Goal: Information Seeking & Learning: Learn about a topic

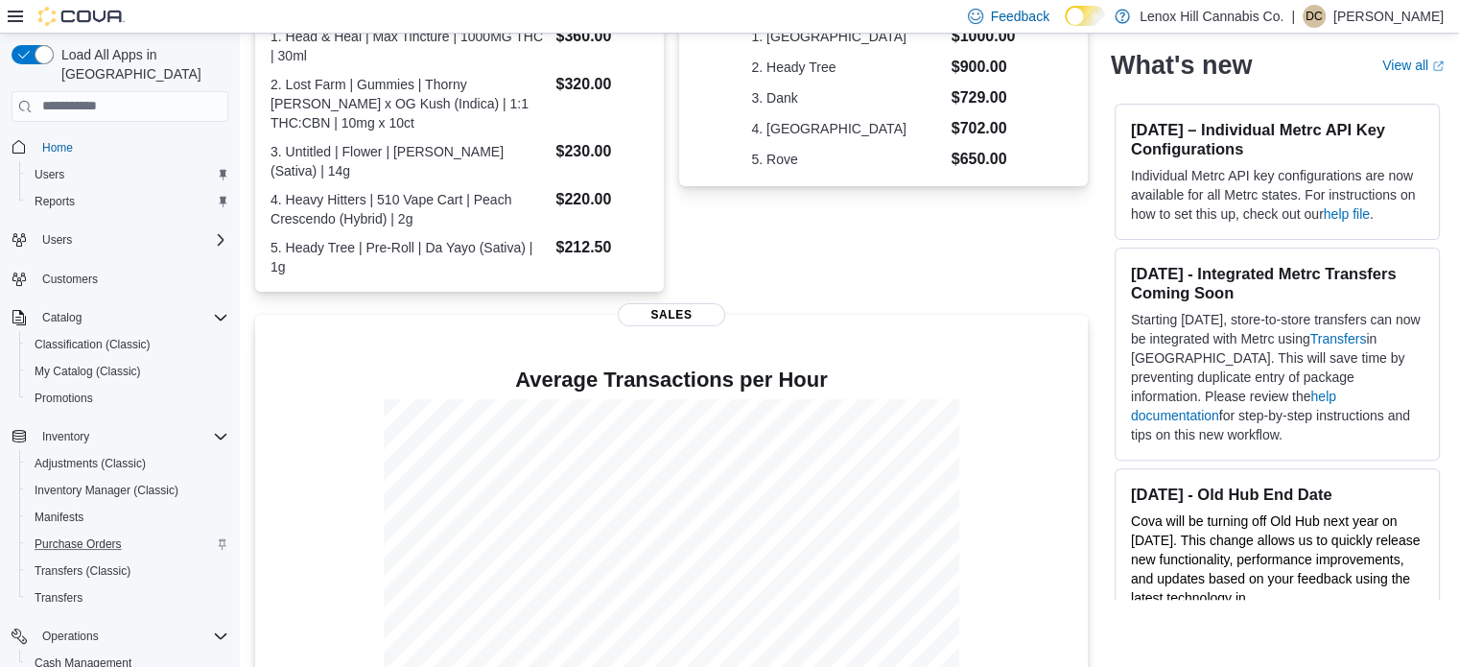
scroll to position [192, 0]
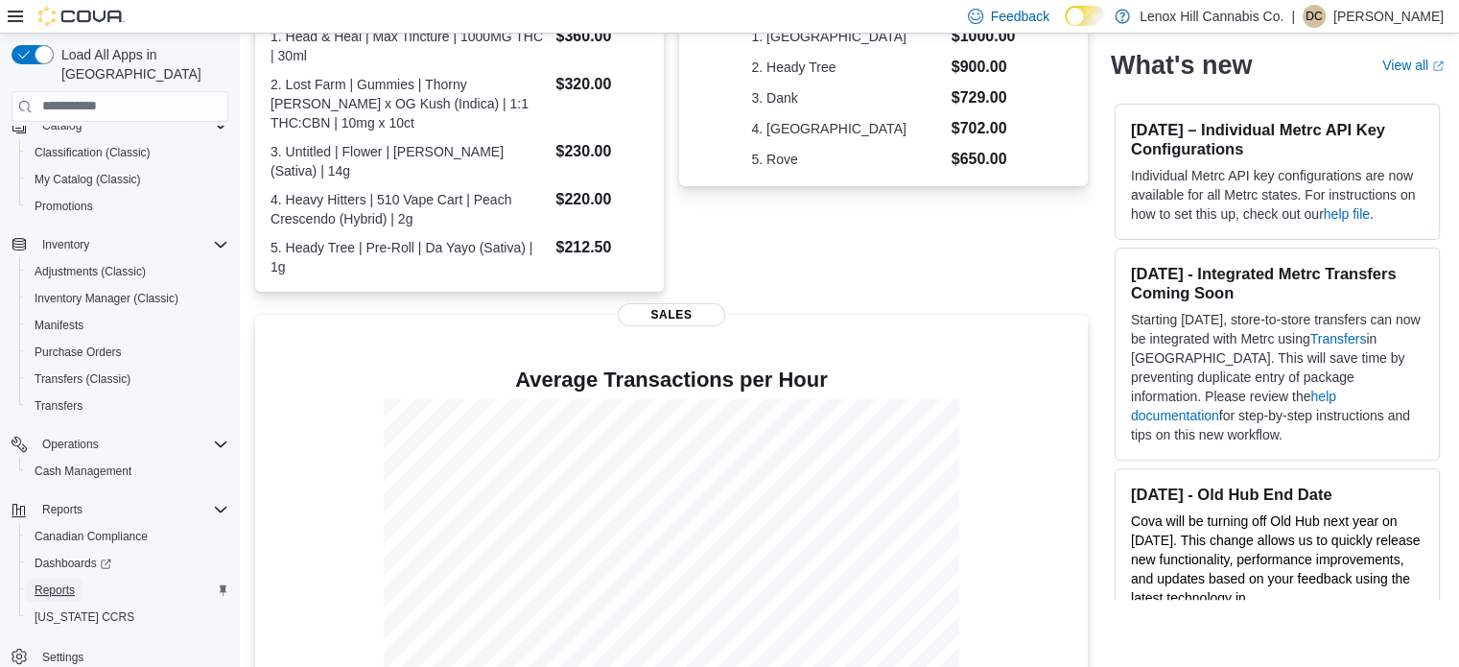
click at [59, 582] on span "Reports" at bounding box center [55, 589] width 40 height 15
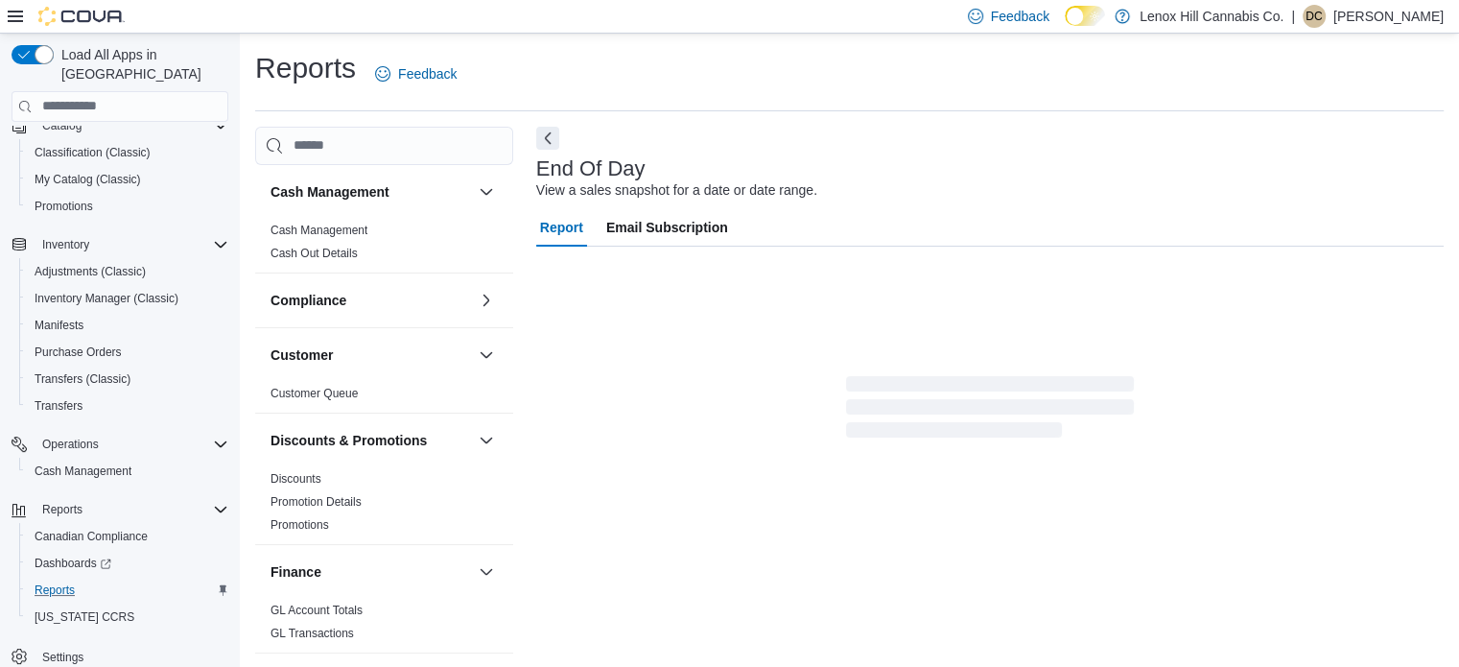
scroll to position [12, 0]
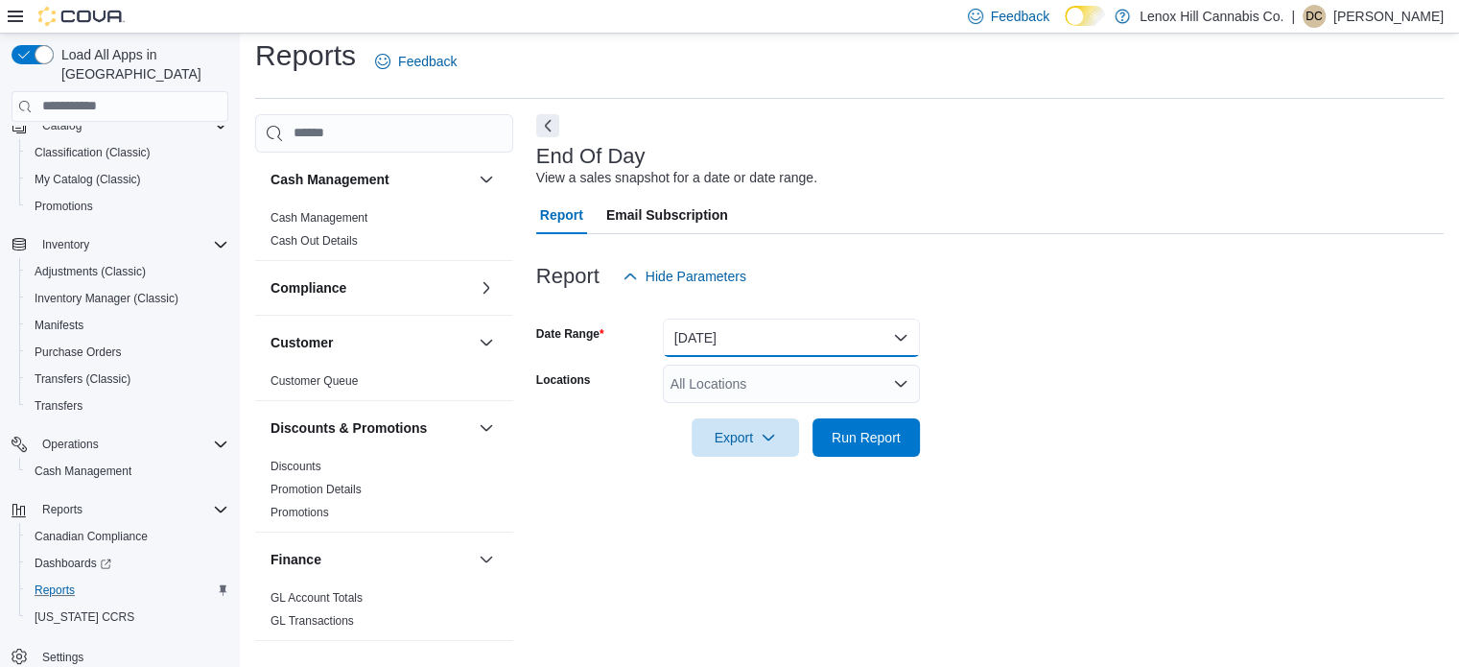
click at [714, 347] on button "[DATE]" at bounding box center [791, 337] width 257 height 38
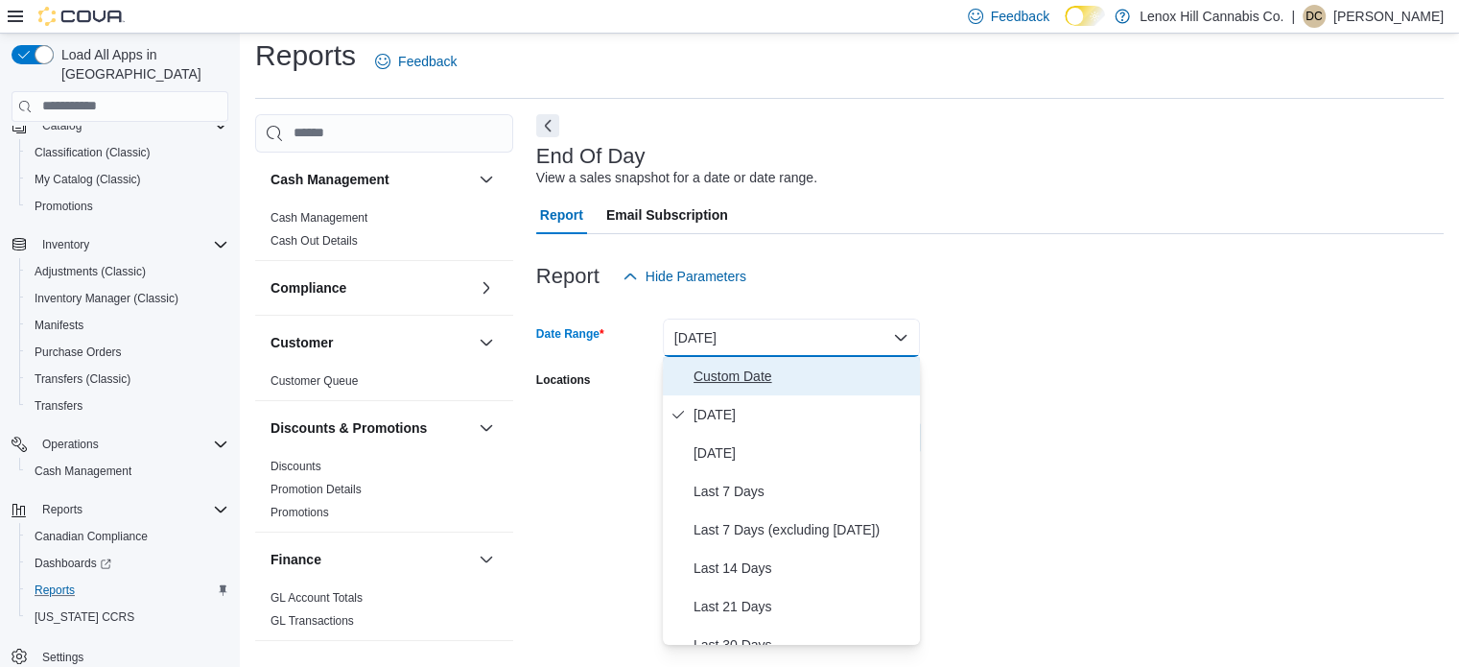
click at [705, 377] on span "Custom Date" at bounding box center [803, 375] width 219 height 23
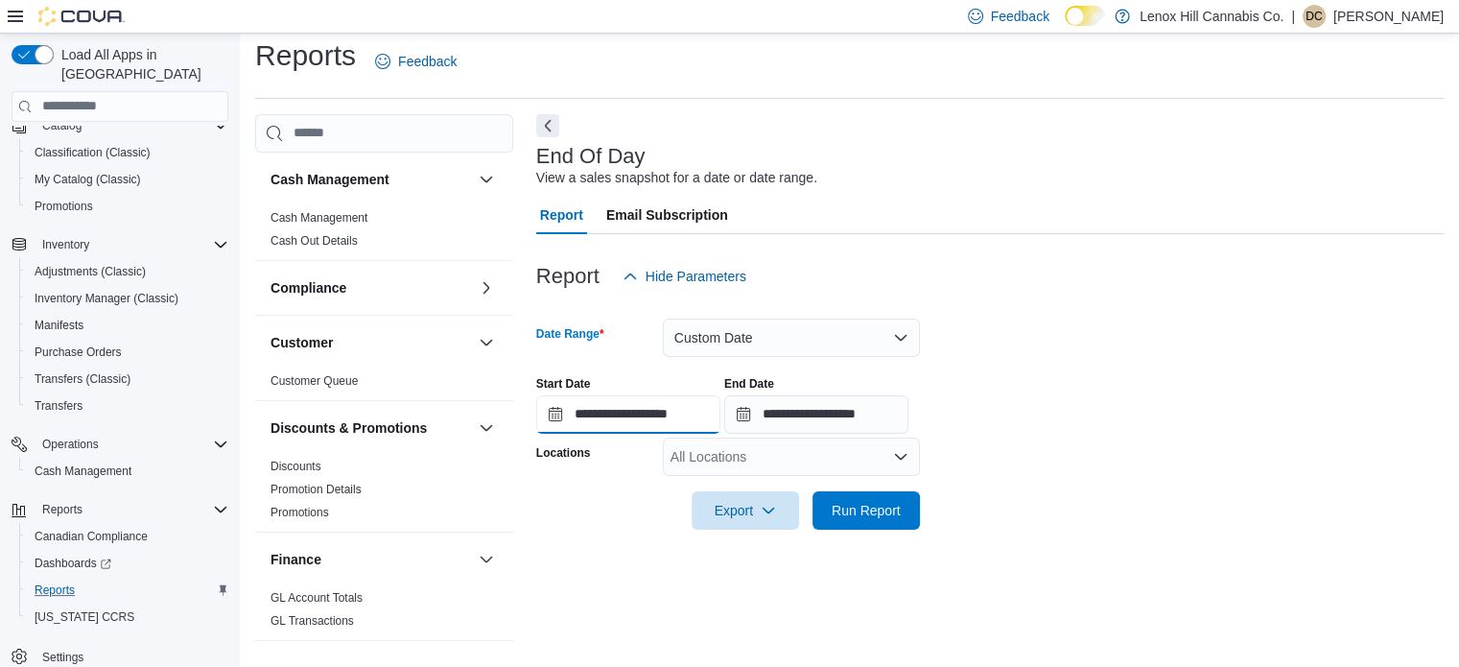
click at [647, 430] on input "**********" at bounding box center [628, 414] width 184 height 38
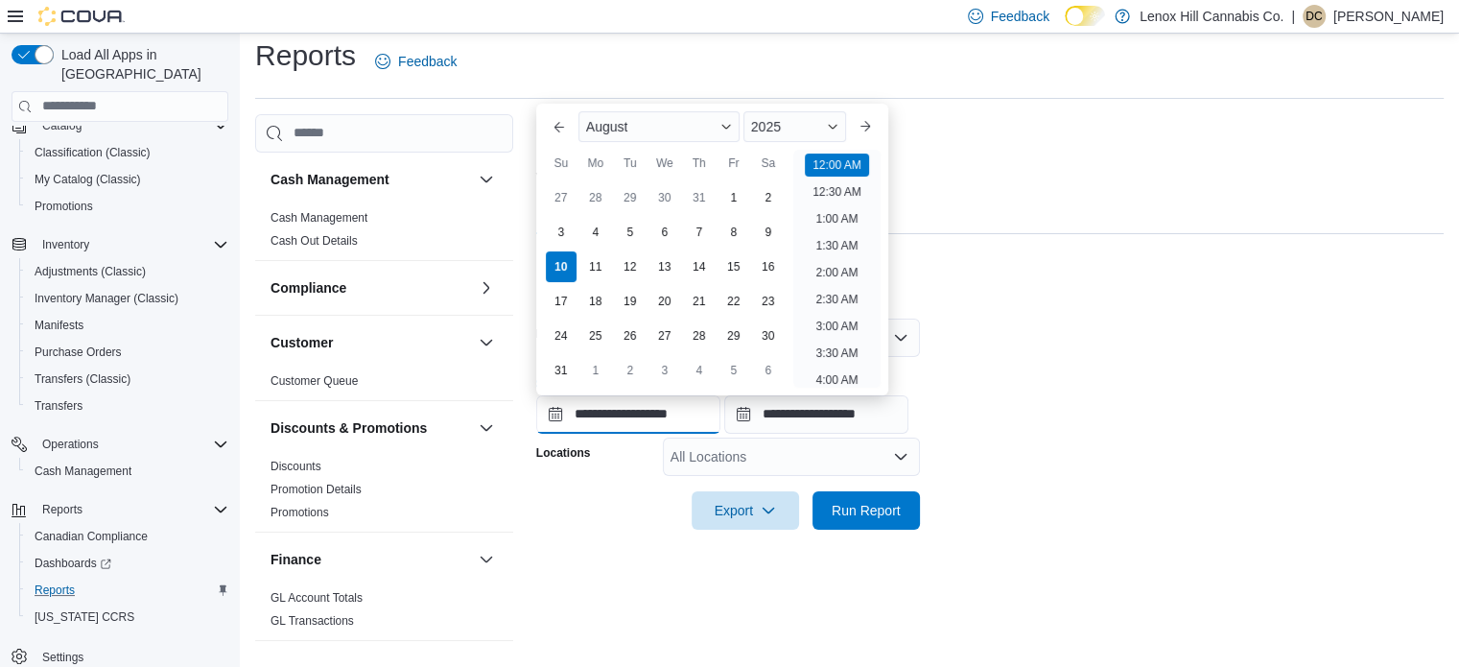
scroll to position [59, 0]
click at [595, 242] on div "4" at bounding box center [595, 232] width 34 height 34
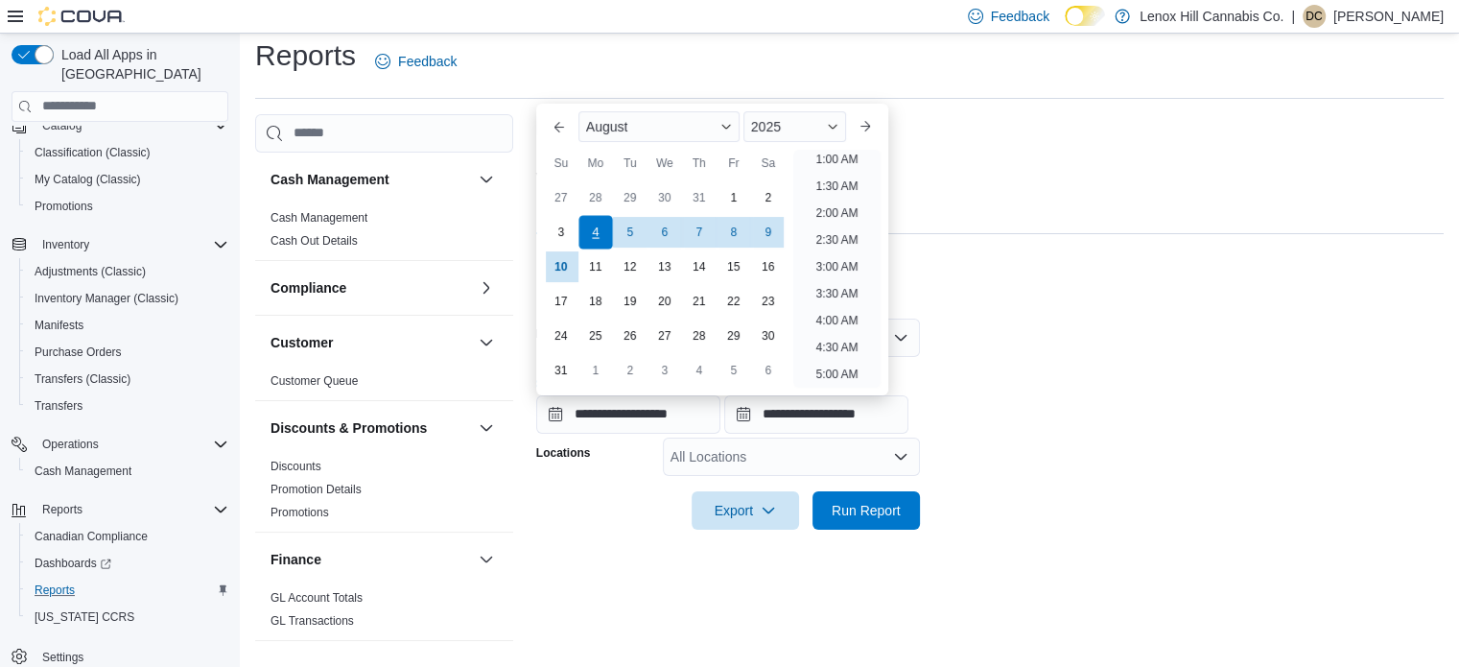
scroll to position [4, 0]
click at [851, 502] on span "Run Report" at bounding box center [866, 509] width 69 height 19
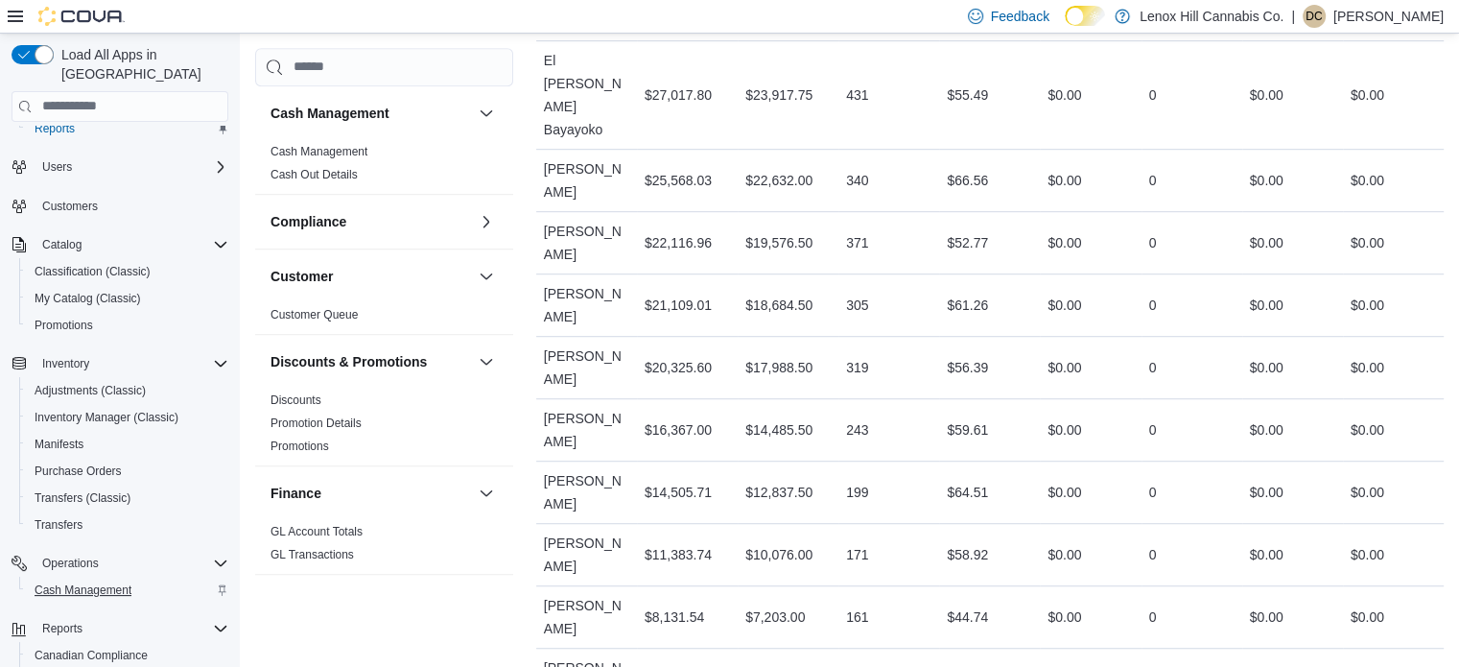
scroll to position [70, 0]
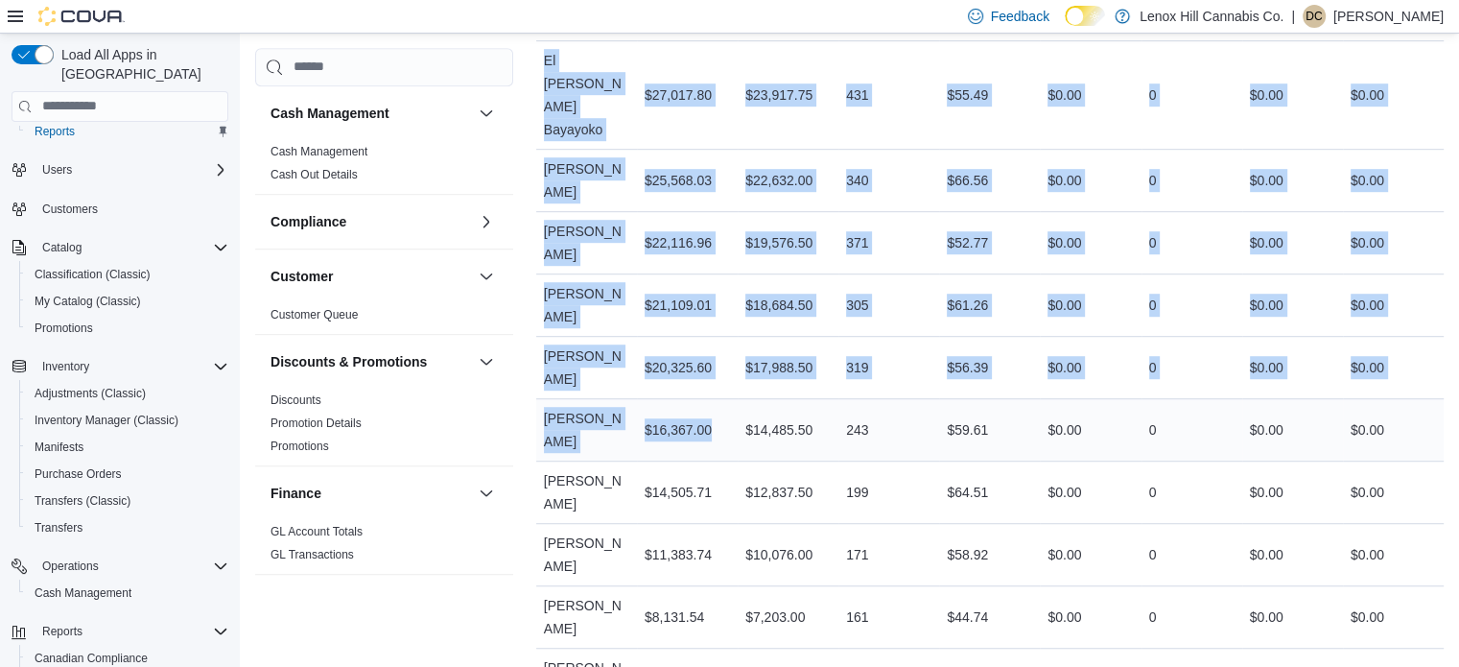
drag, startPoint x: 516, startPoint y: 346, endPoint x: 752, endPoint y: 298, distance: 240.8
click at [752, 298] on div "Cash Management Cash Management Cash Out Details Compliance OCS Transaction Sub…" at bounding box center [849, 138] width 1188 height 2328
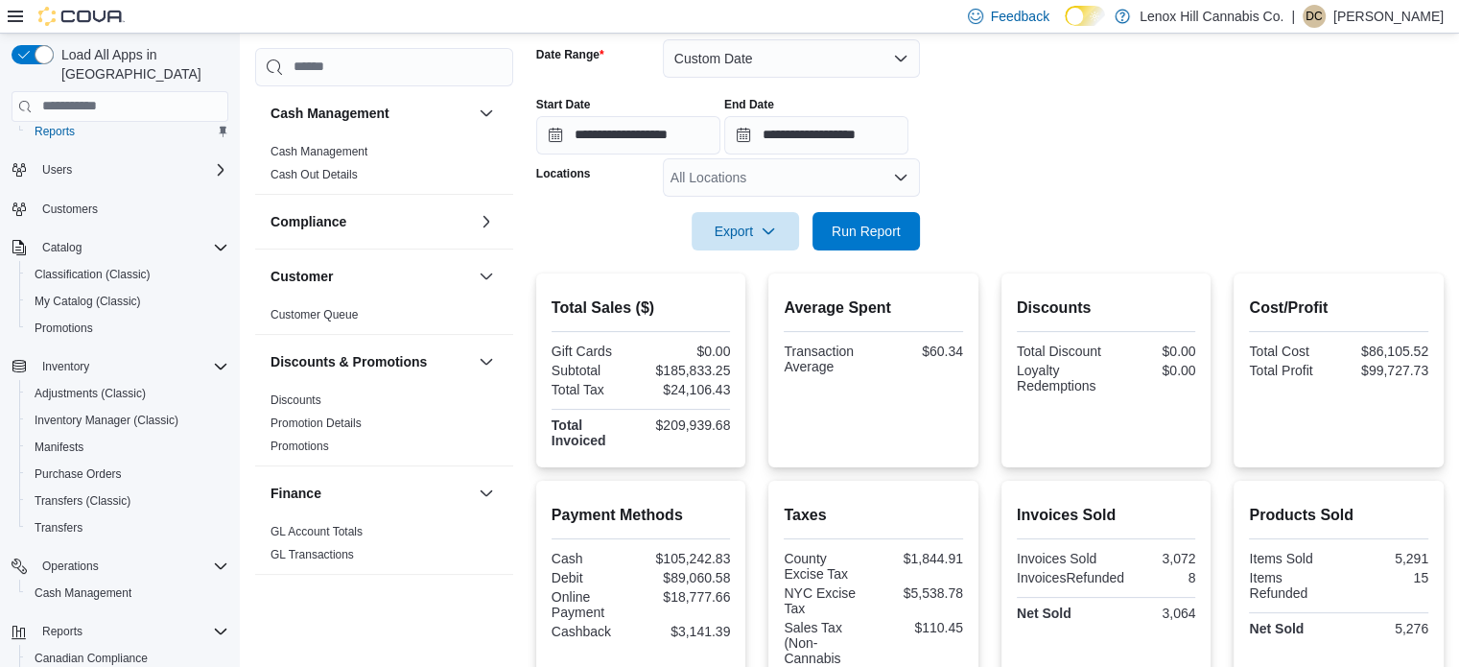
scroll to position [0, 0]
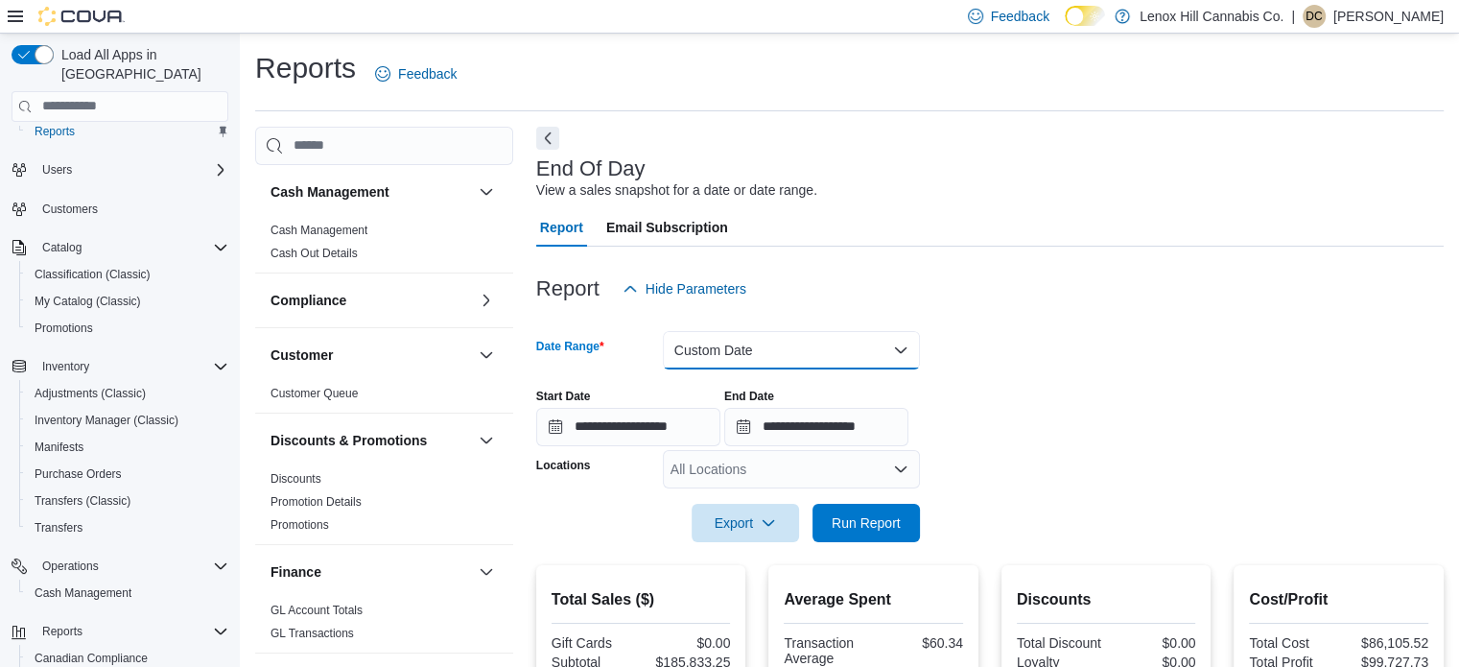
click at [714, 366] on button "Custom Date" at bounding box center [791, 350] width 257 height 38
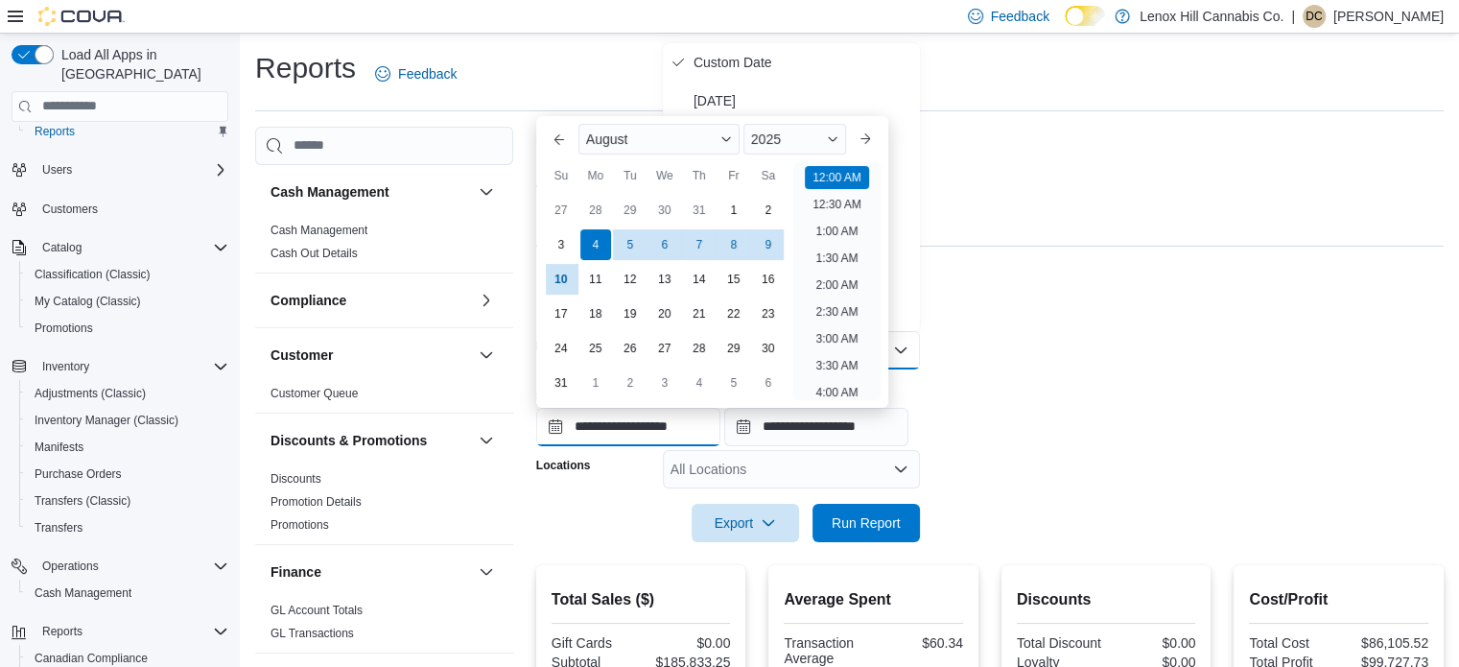
click at [659, 427] on input "**********" at bounding box center [628, 427] width 184 height 38
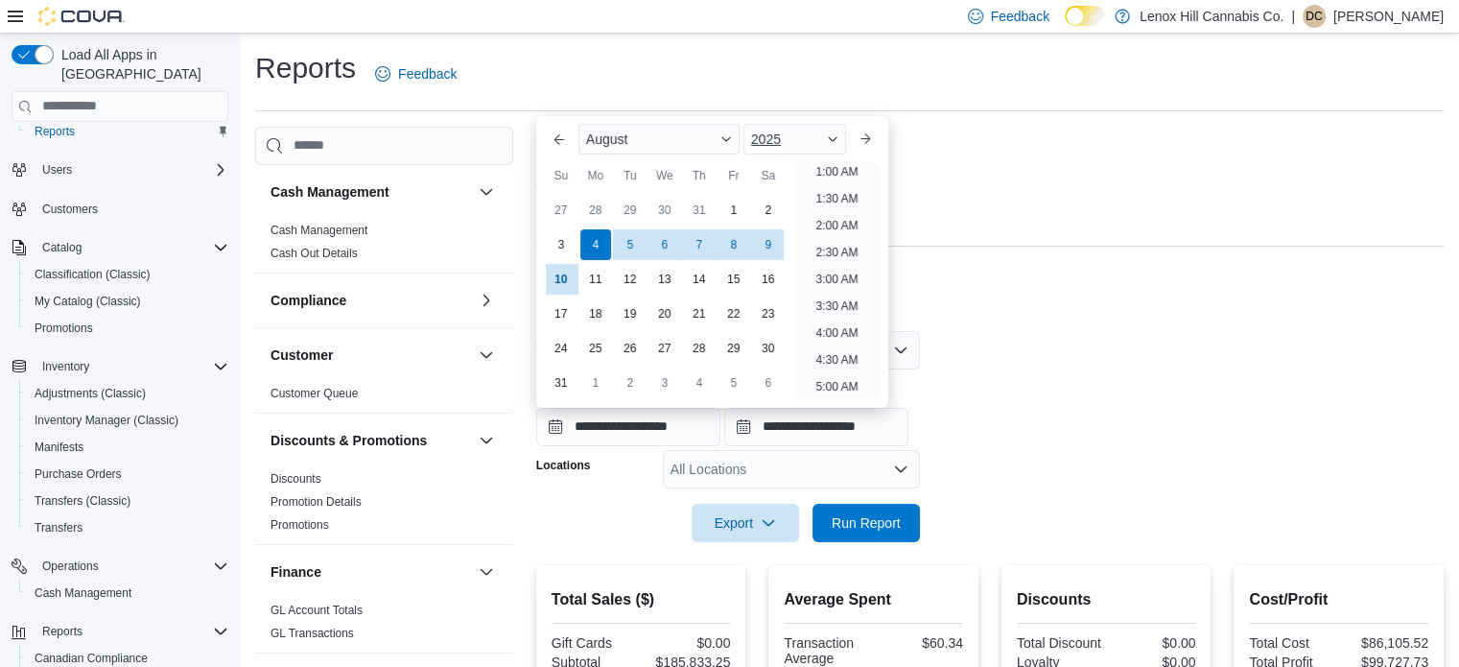
click at [766, 137] on span "2025" at bounding box center [766, 138] width 30 height 15
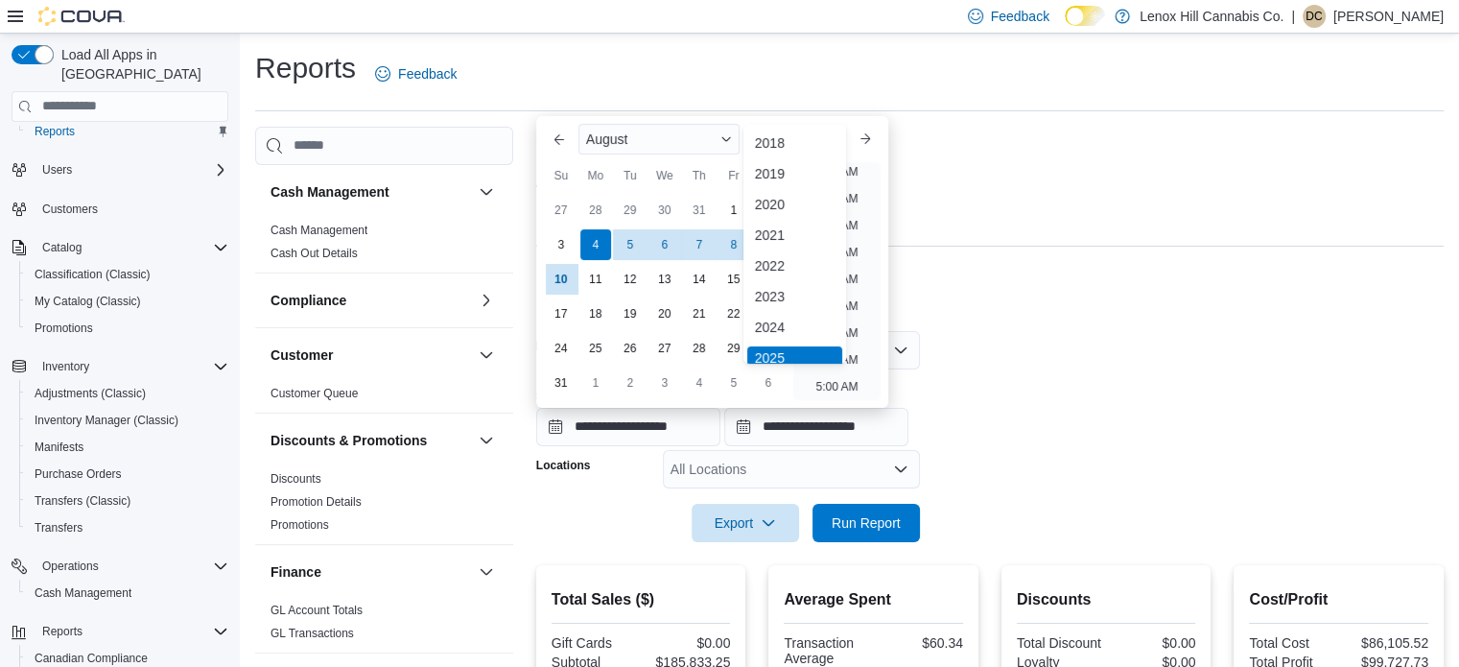
scroll to position [6, 0]
click at [760, 316] on div "2024" at bounding box center [794, 321] width 95 height 23
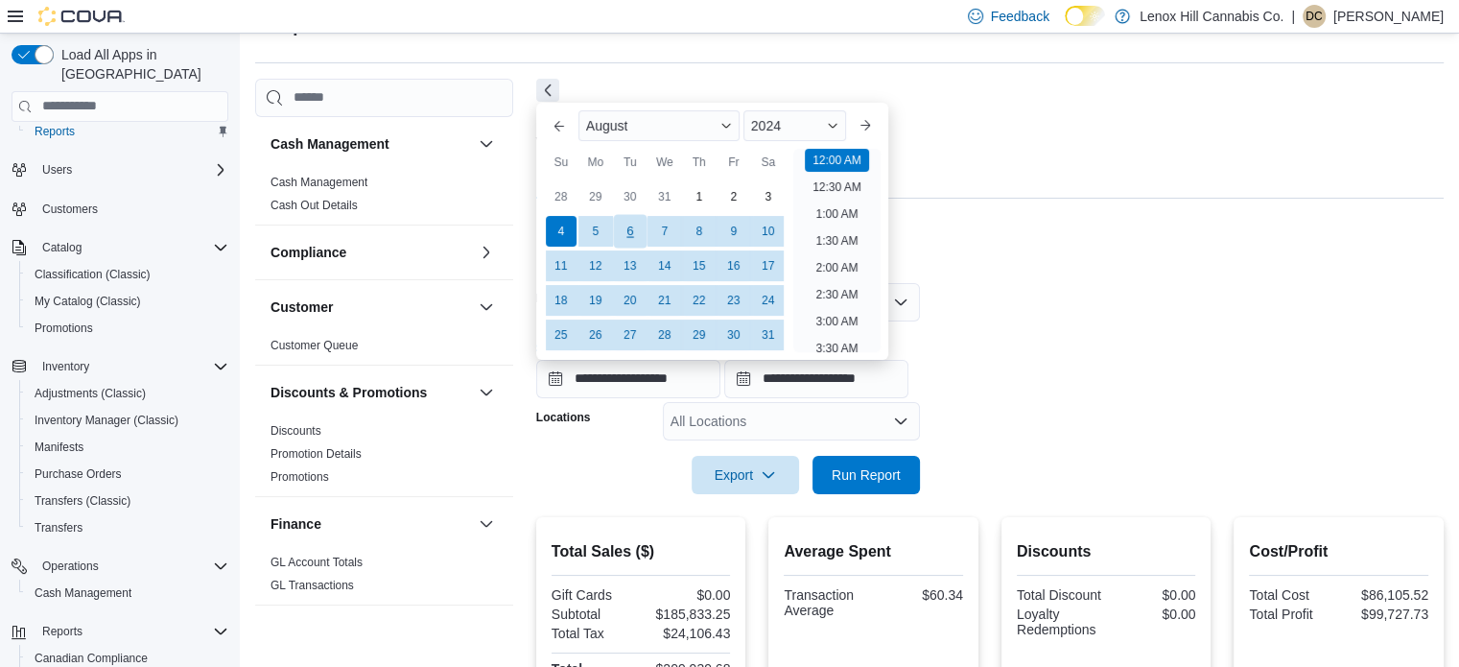
scroll to position [50, 0]
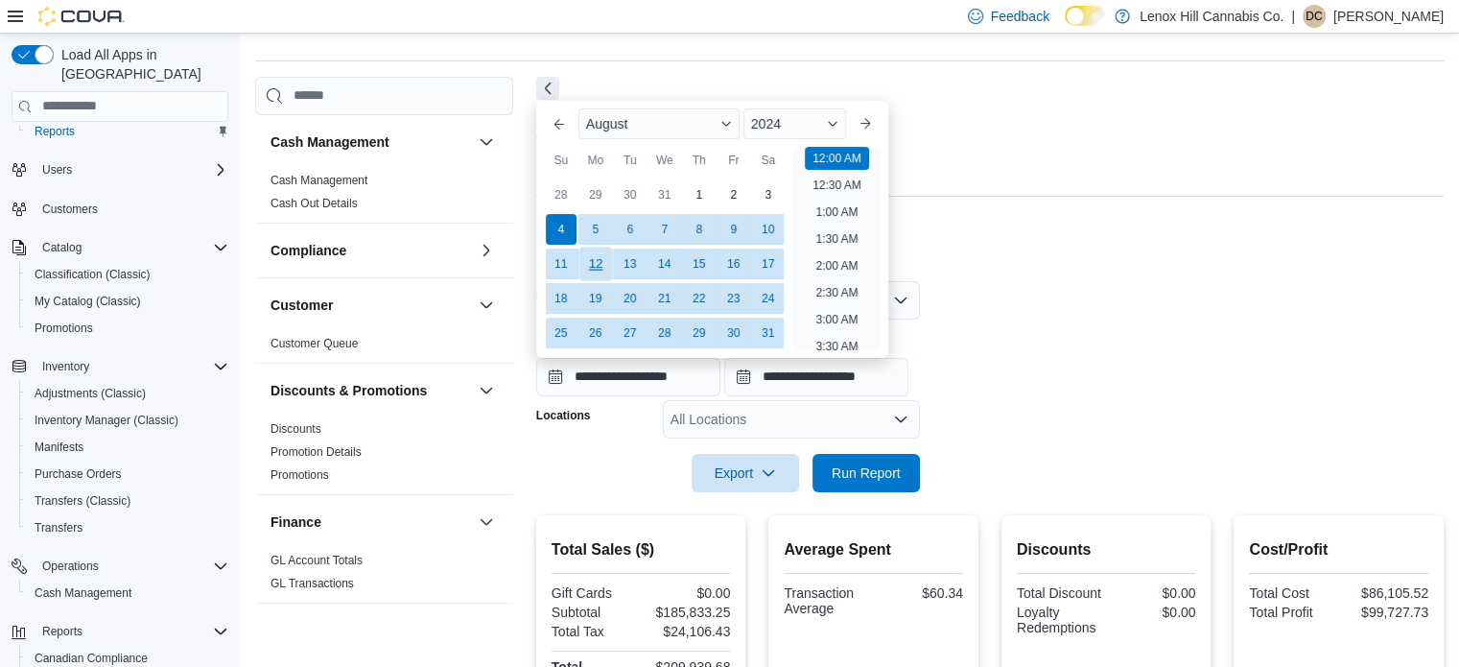
click at [598, 256] on div "12" at bounding box center [595, 264] width 34 height 34
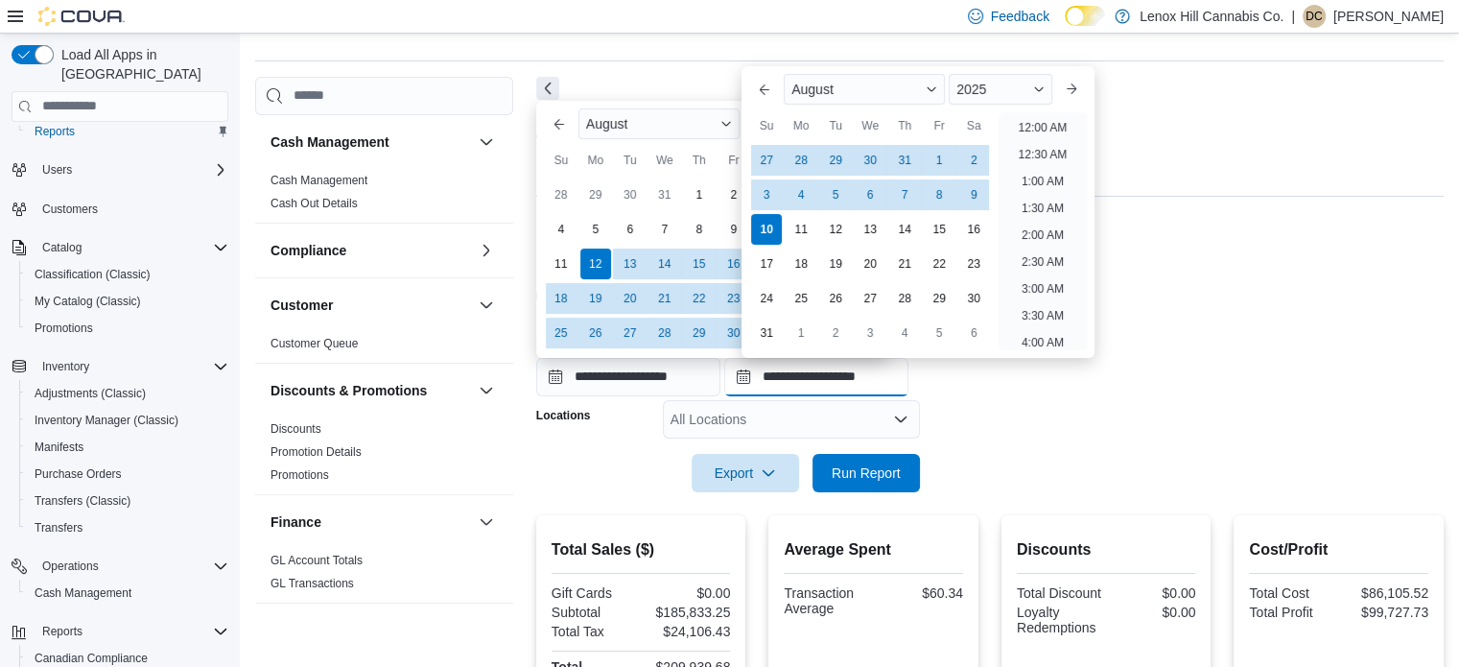
click at [831, 370] on input "**********" at bounding box center [816, 377] width 184 height 38
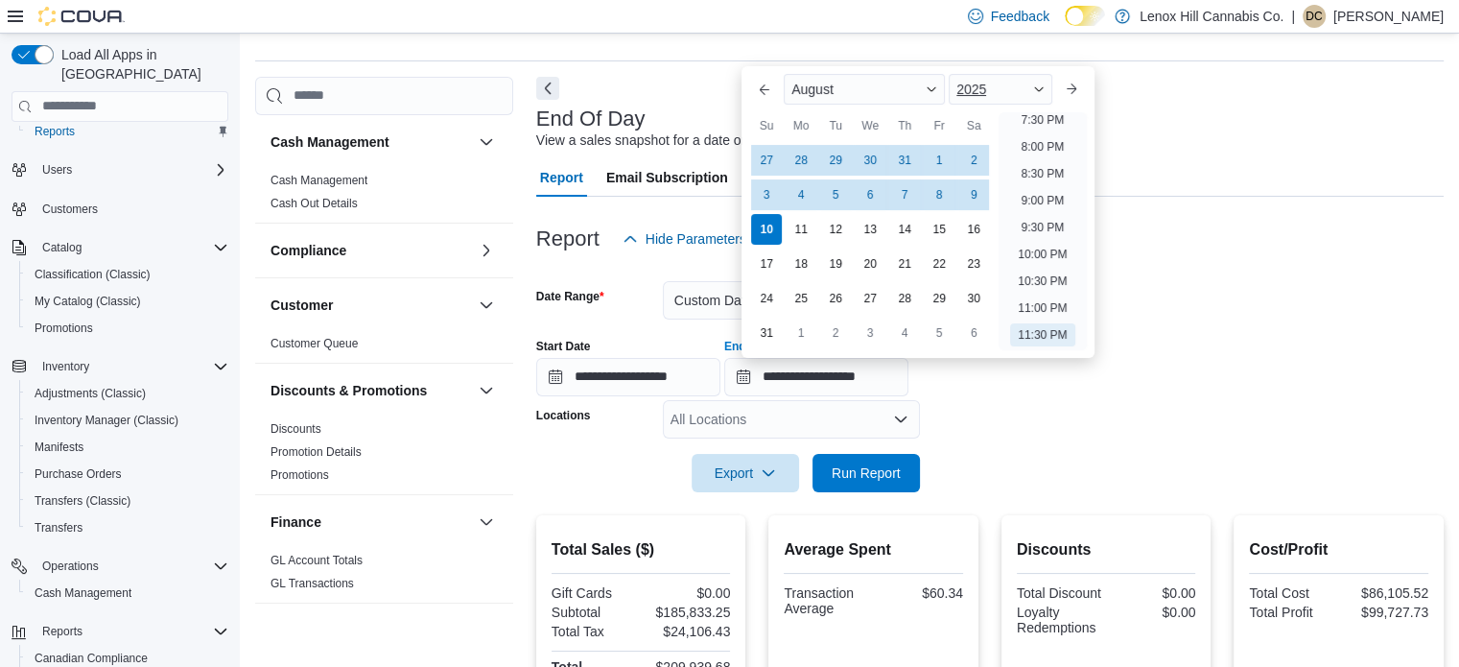
click at [982, 82] on span "2025" at bounding box center [971, 89] width 30 height 15
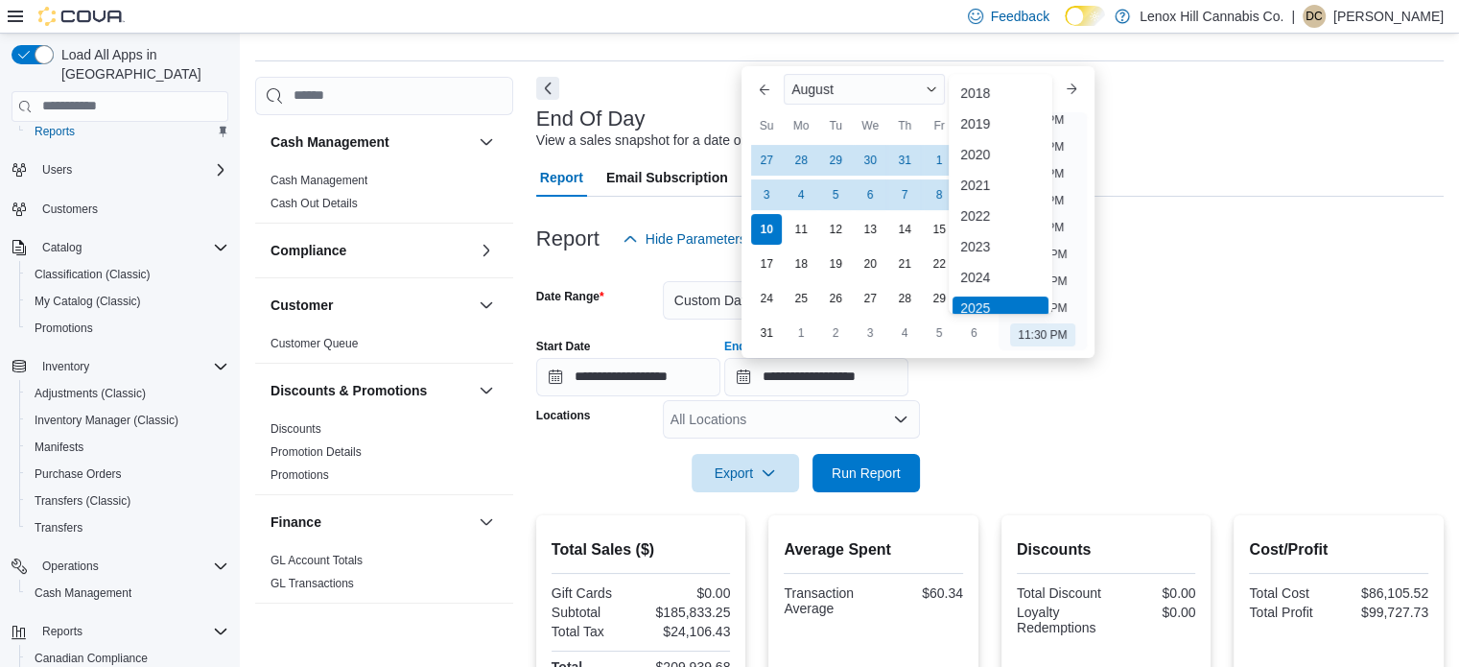
scroll to position [6, 0]
click at [980, 271] on div "2024" at bounding box center [999, 271] width 95 height 23
type input "**********"
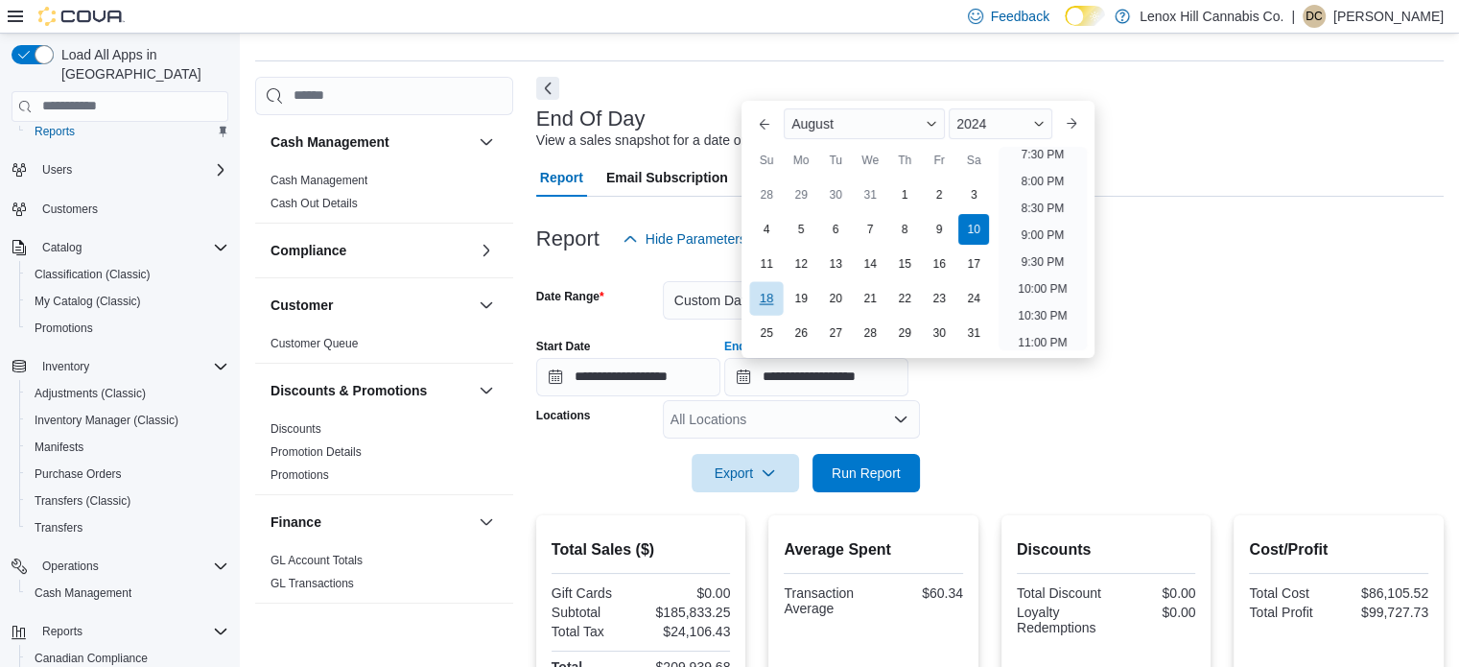
click at [768, 291] on div "18" at bounding box center [767, 298] width 34 height 34
type input "**********"
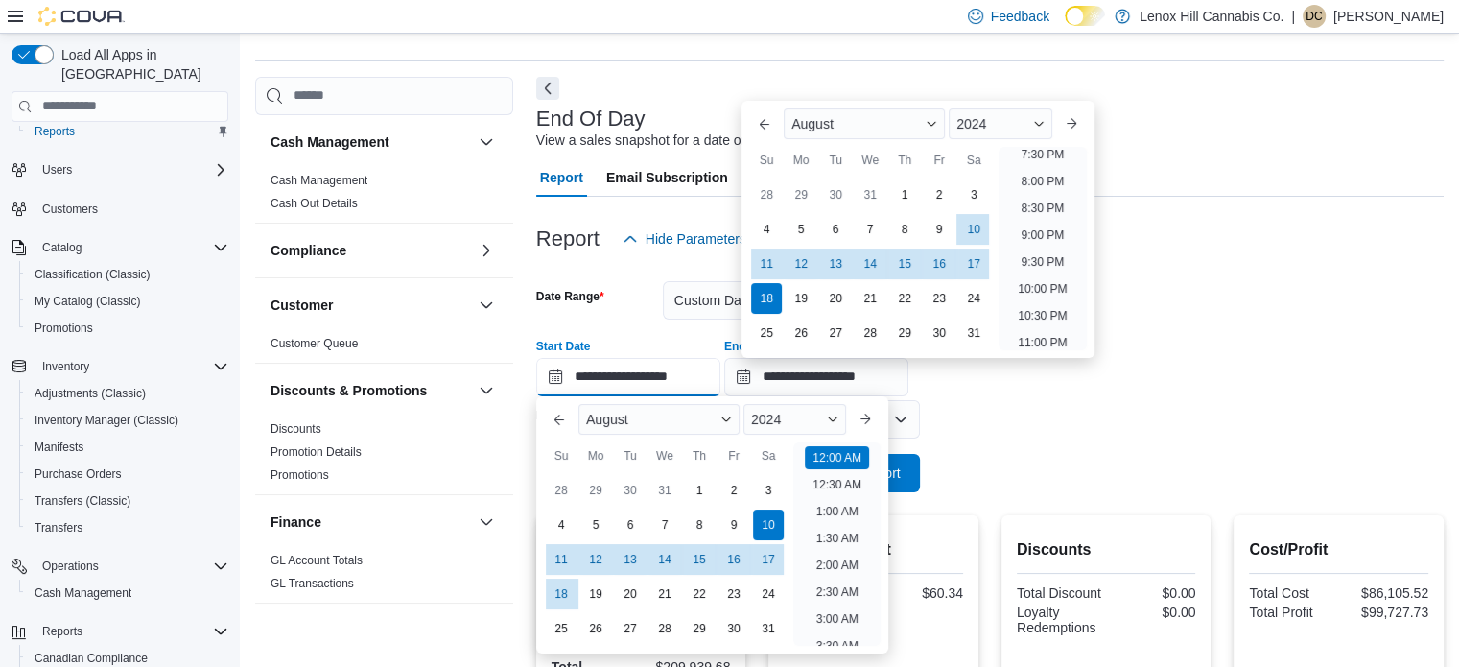
scroll to position [59, 0]
click at [660, 370] on input "**********" at bounding box center [628, 377] width 184 height 38
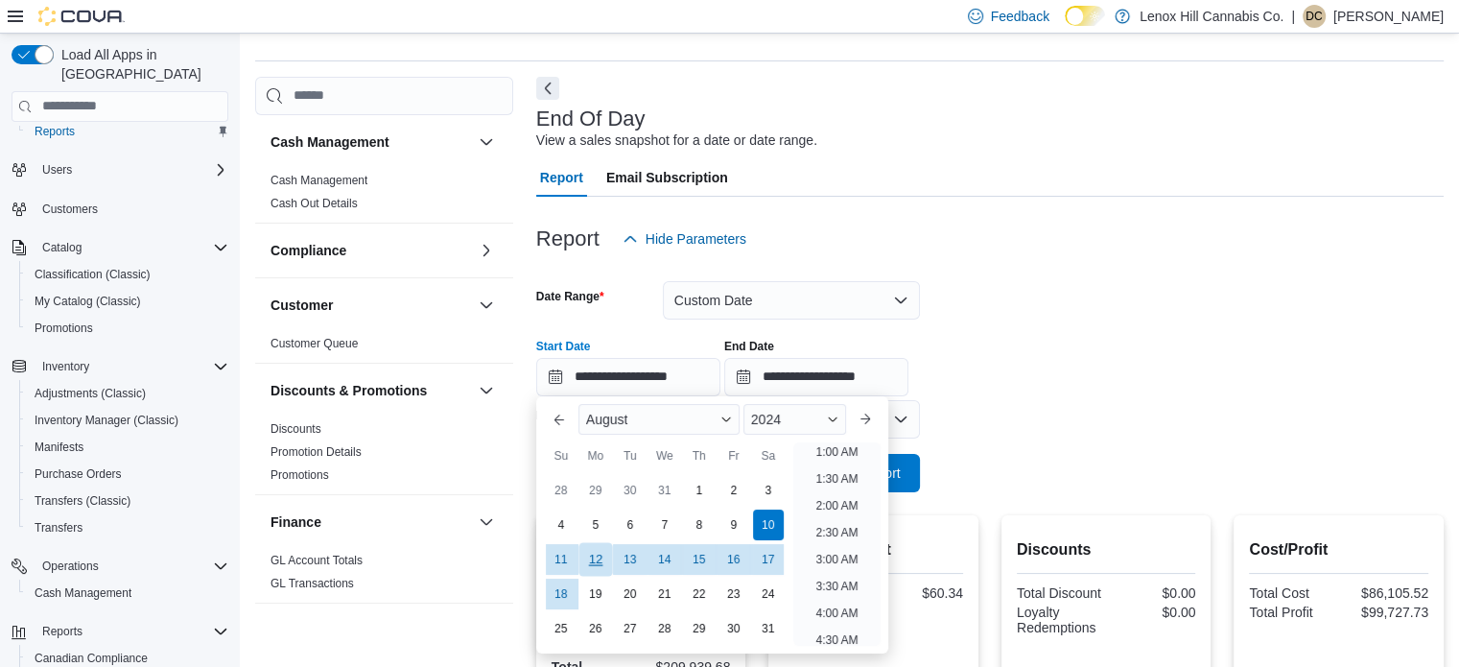
click at [590, 554] on div "12" at bounding box center [595, 559] width 34 height 34
type input "**********"
click at [1058, 370] on div "**********" at bounding box center [989, 359] width 907 height 73
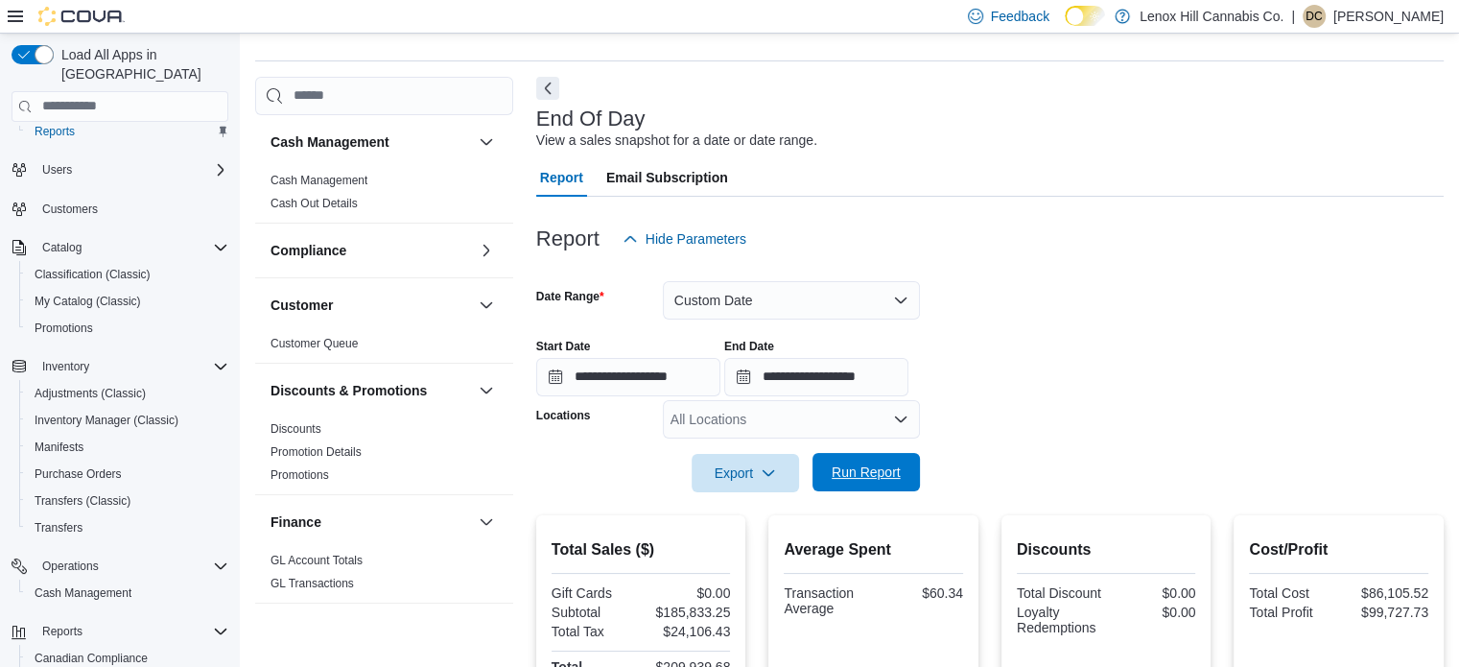
click at [897, 475] on span "Run Report" at bounding box center [866, 471] width 69 height 19
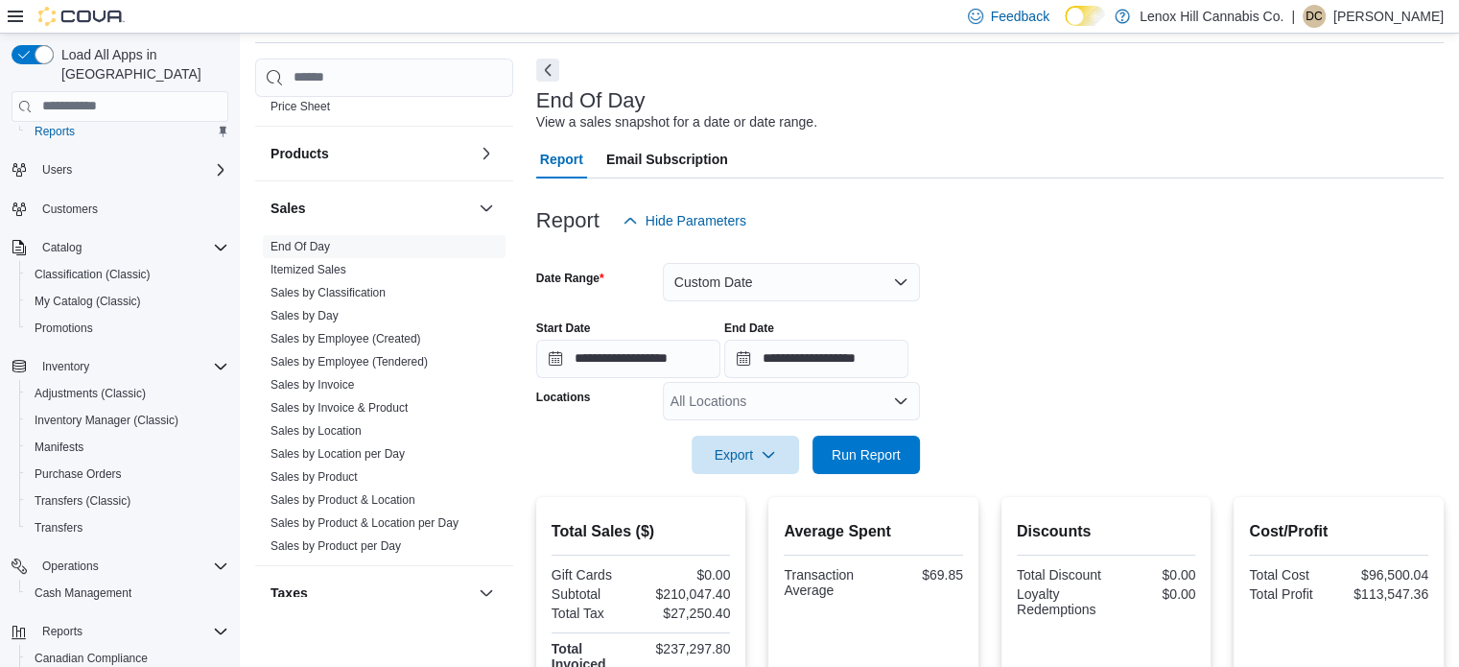
scroll to position [1147, 0]
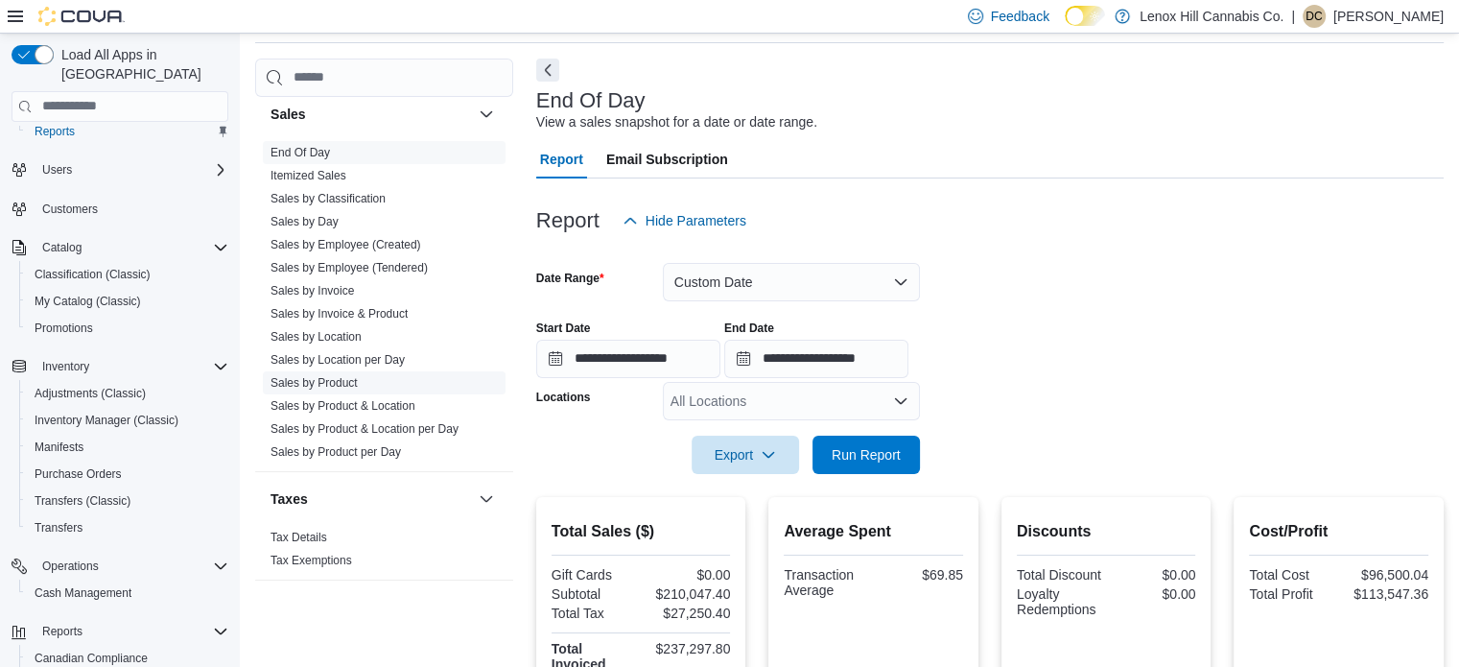
click at [303, 378] on link "Sales by Product" at bounding box center [313, 382] width 87 height 13
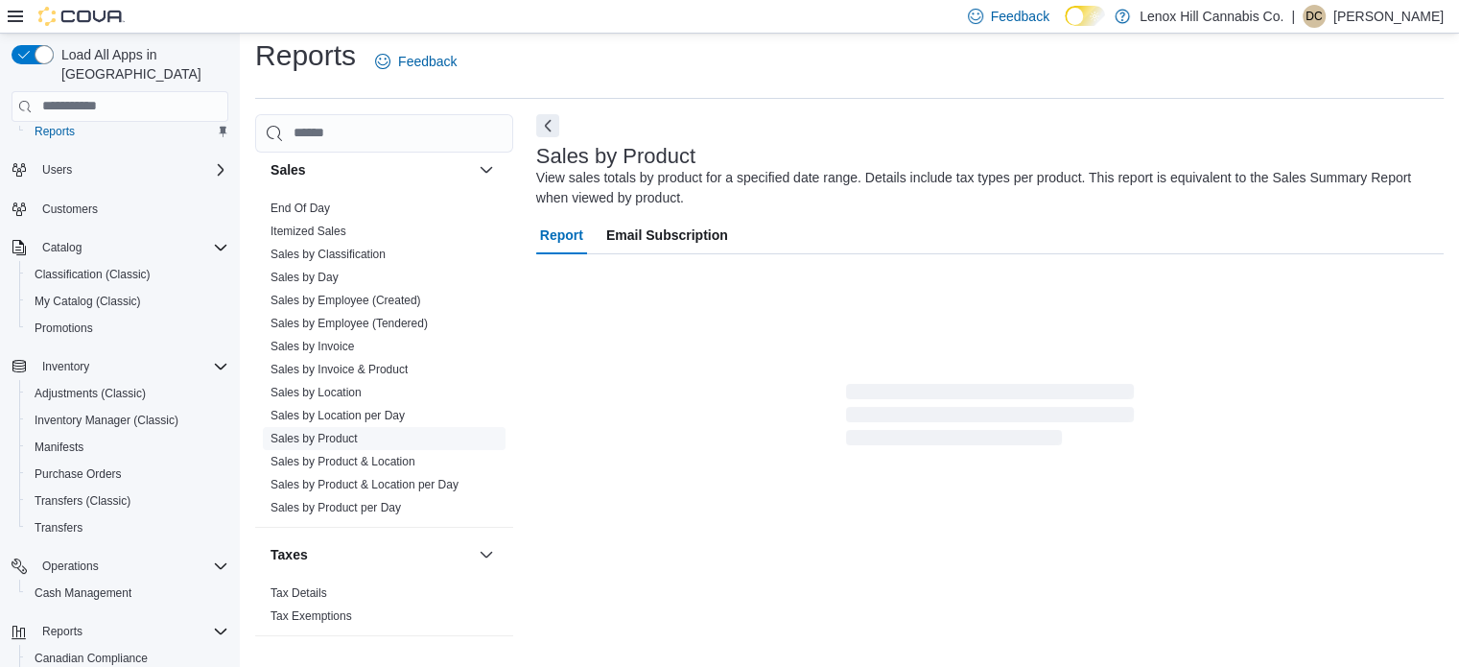
scroll to position [64, 0]
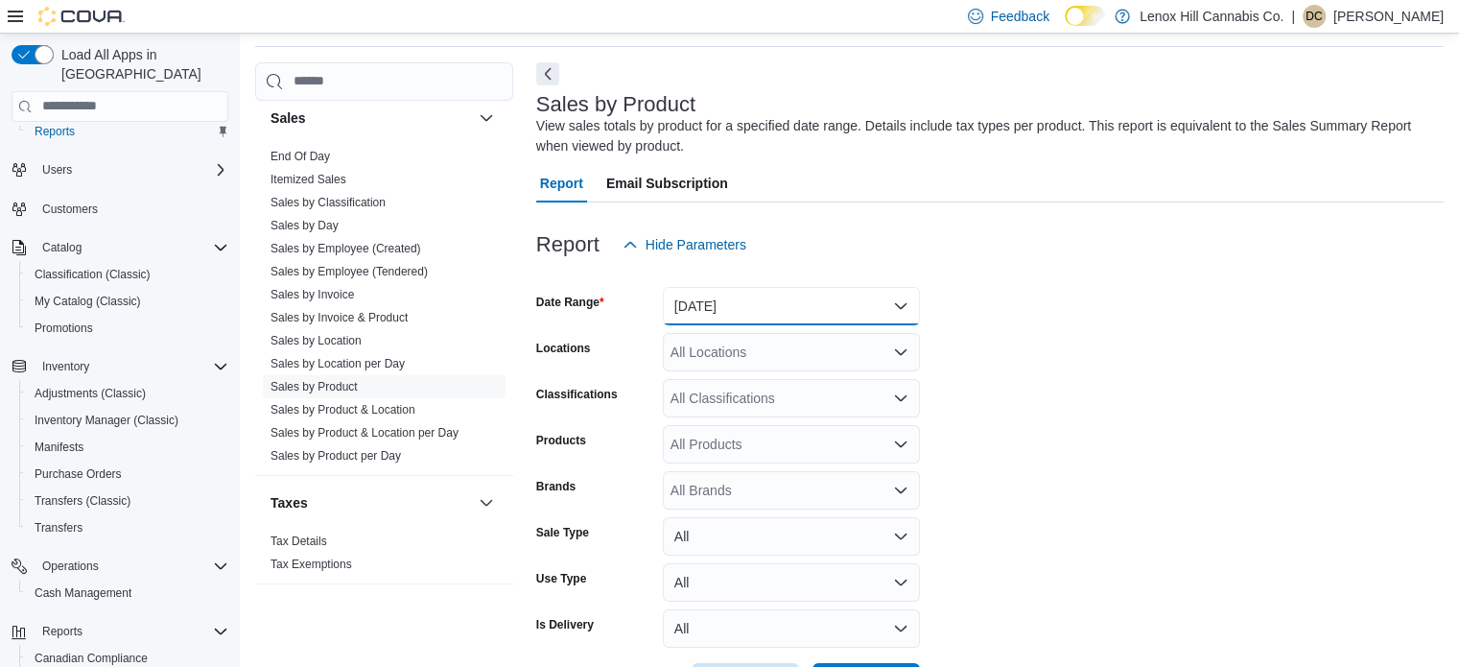
click at [720, 310] on button "[DATE]" at bounding box center [791, 306] width 257 height 38
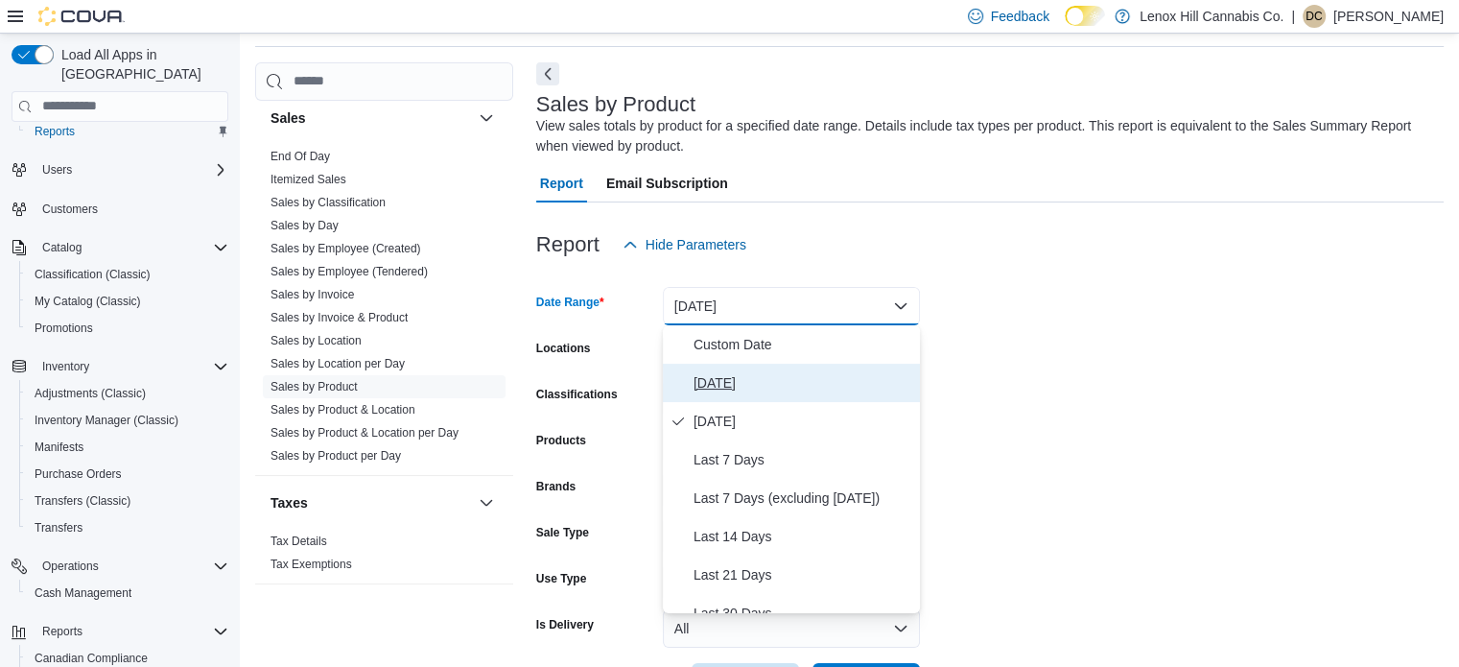
click at [708, 379] on span "[DATE]" at bounding box center [803, 382] width 219 height 23
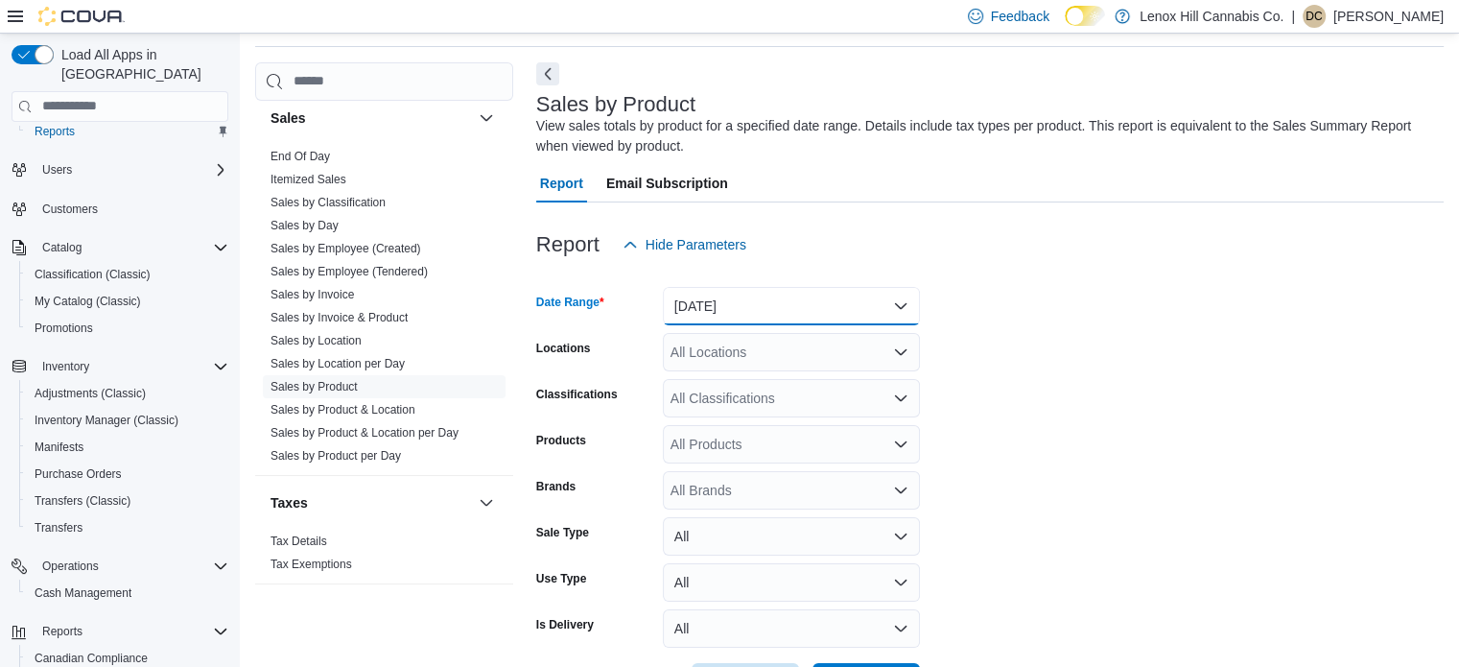
scroll to position [136, 0]
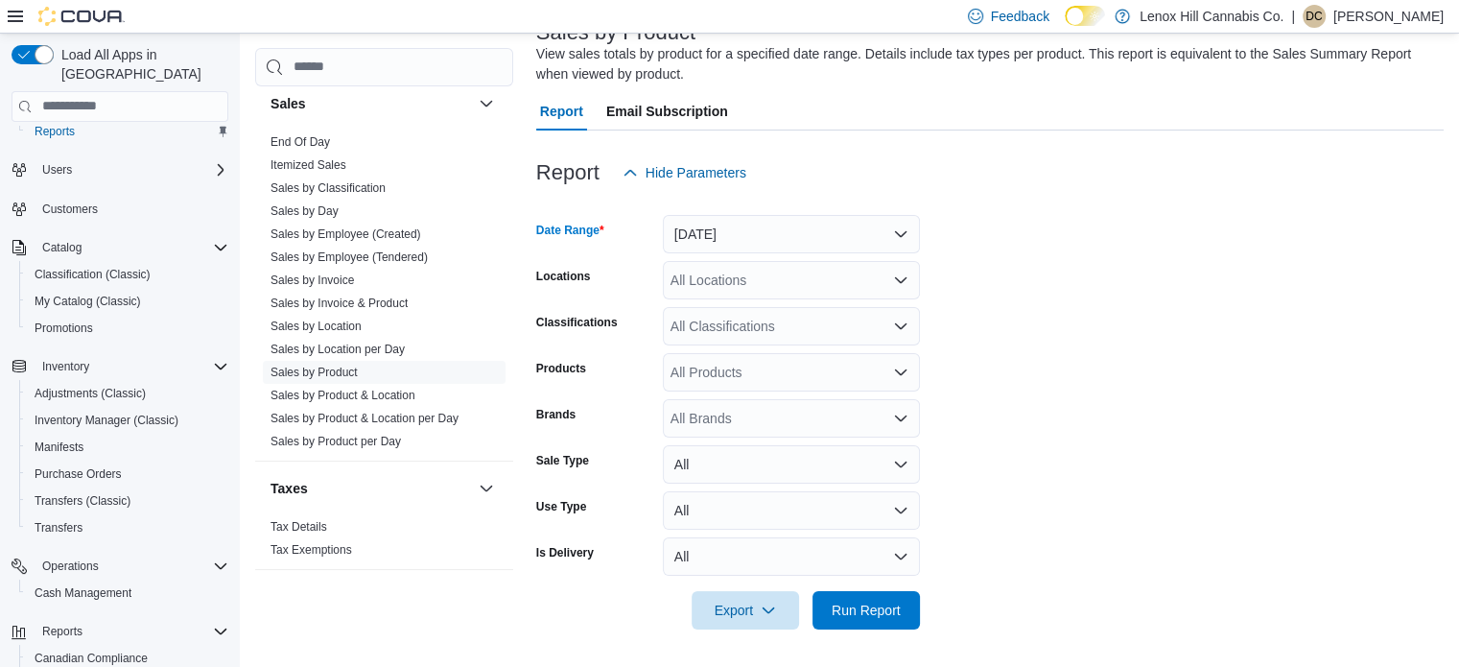
click at [817, 311] on div "All Classifications" at bounding box center [791, 326] width 257 height 38
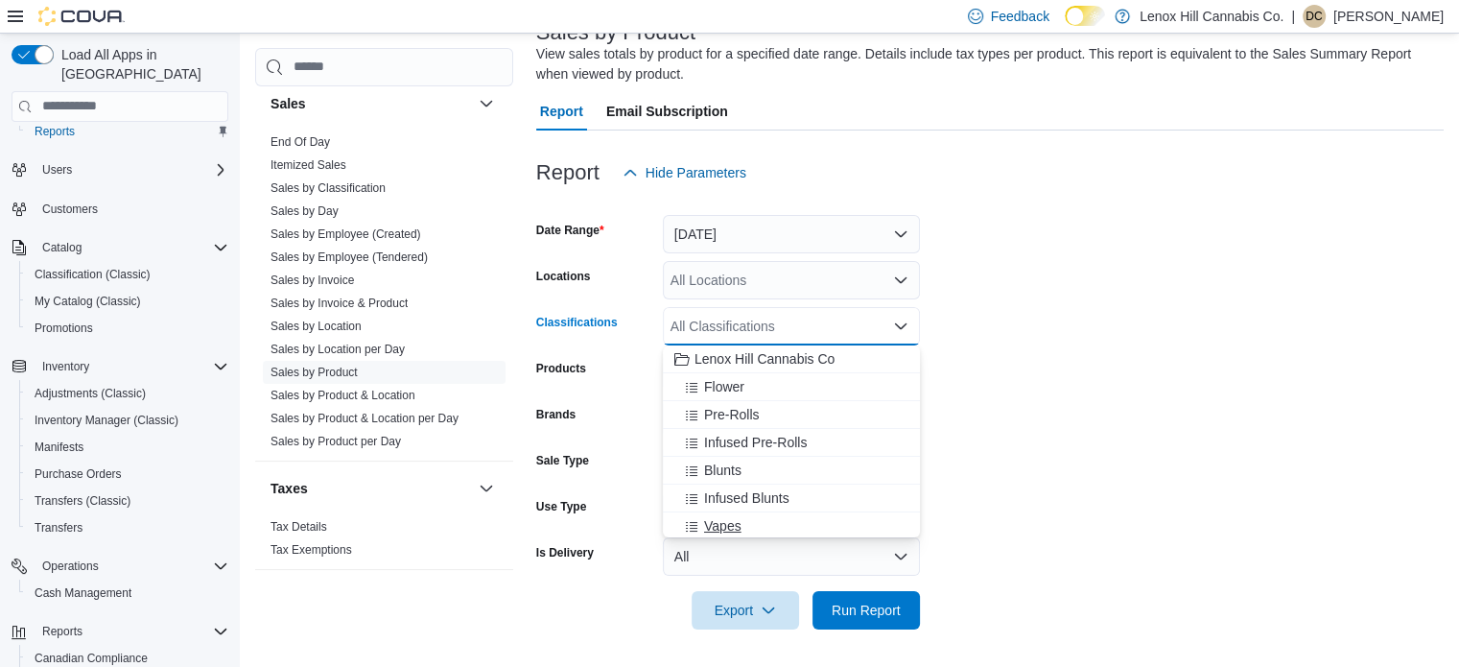
click at [731, 519] on span "Vapes" at bounding box center [722, 525] width 37 height 19
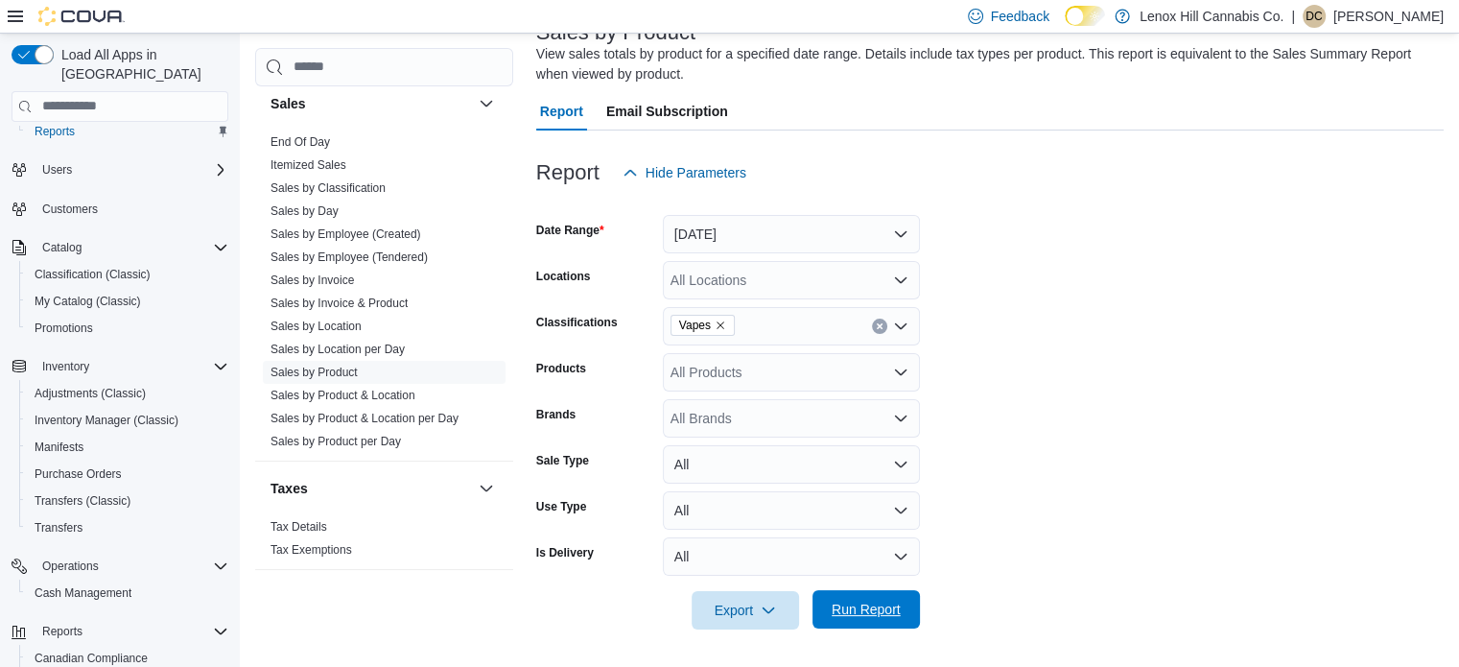
click at [818, 598] on button "Run Report" at bounding box center [865, 609] width 107 height 38
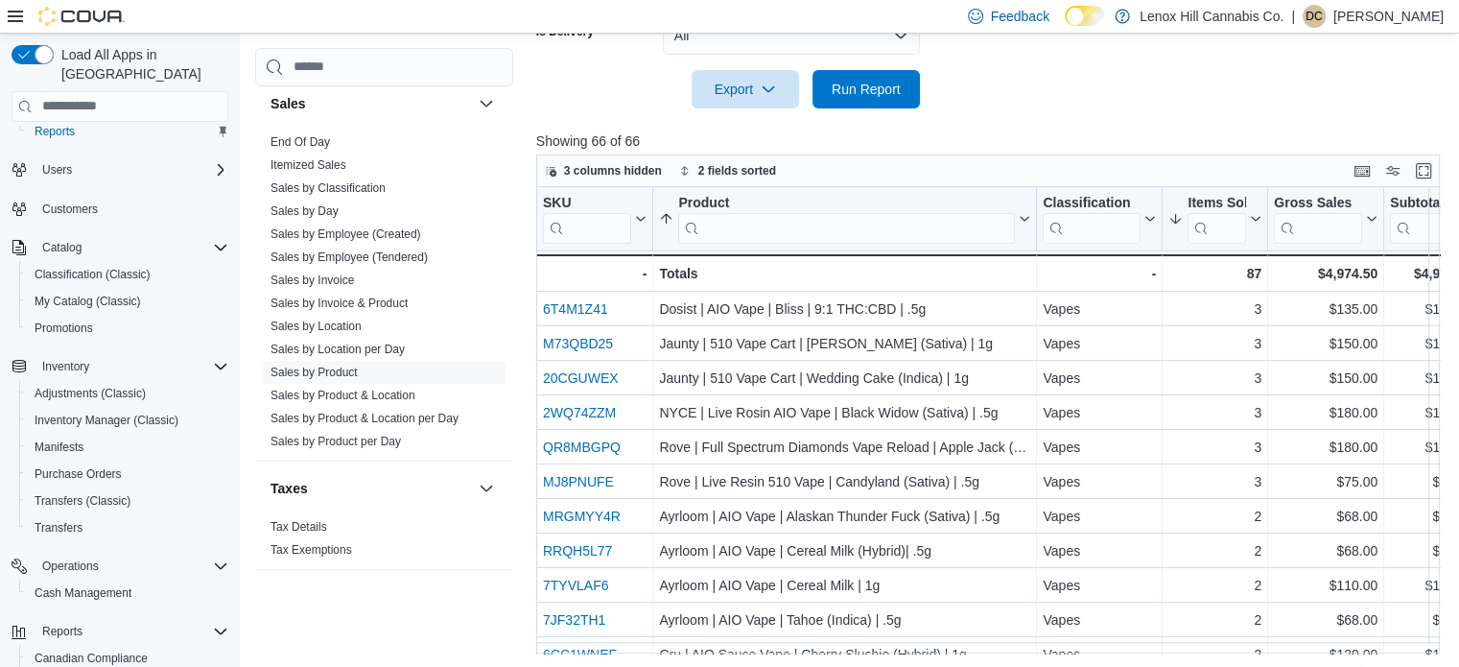
scroll to position [693, 0]
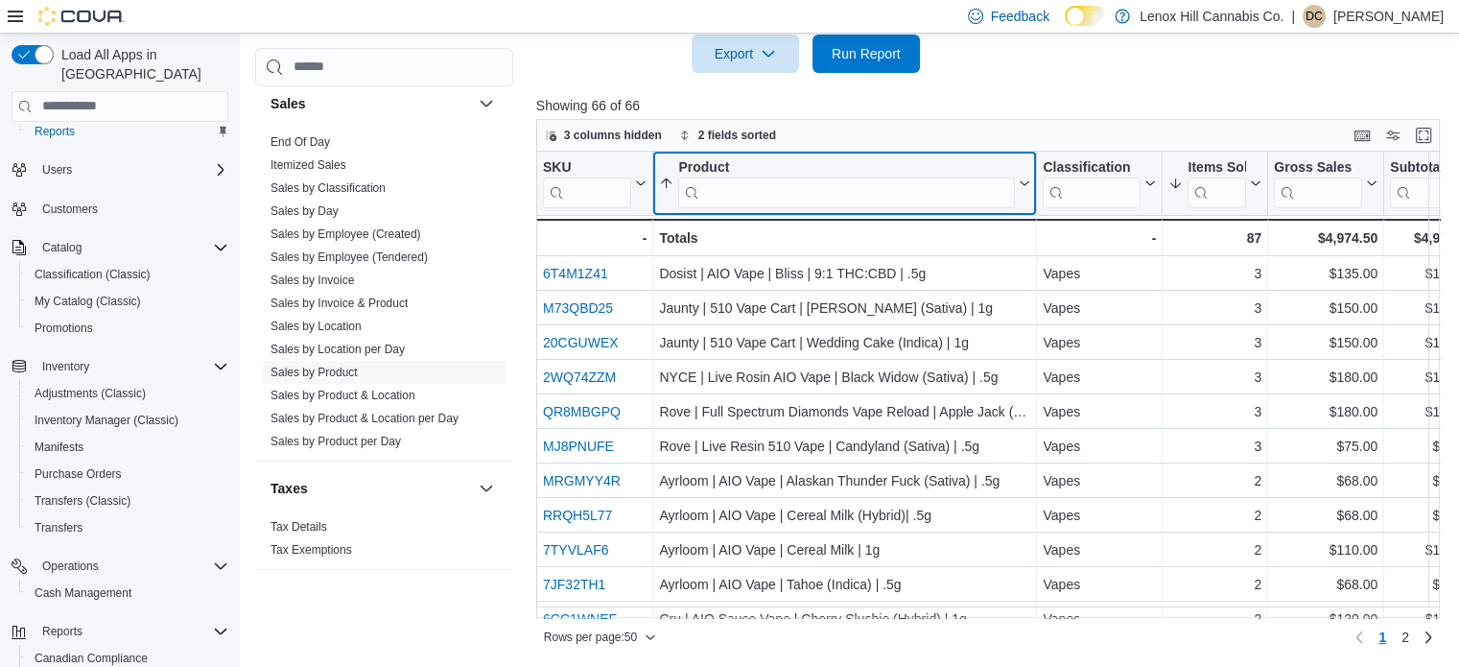
click at [907, 193] on input "search" at bounding box center [846, 191] width 337 height 31
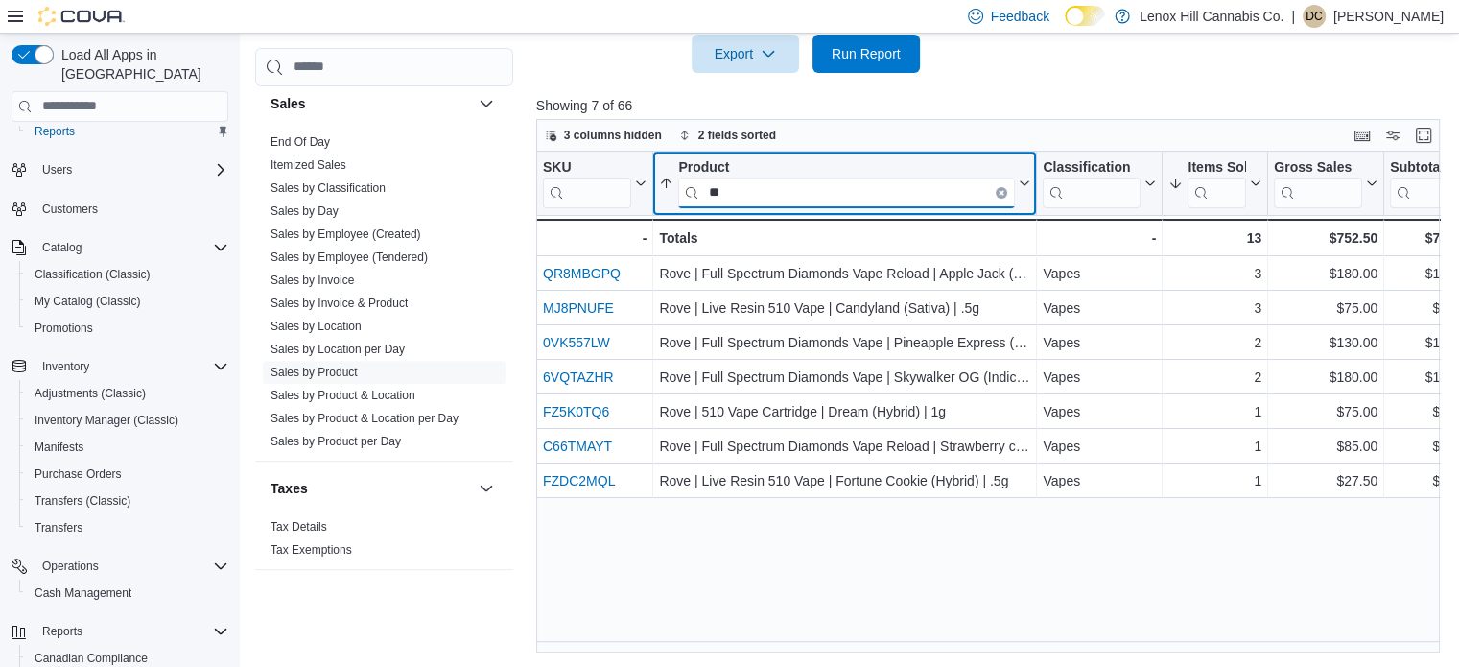
type input "*"
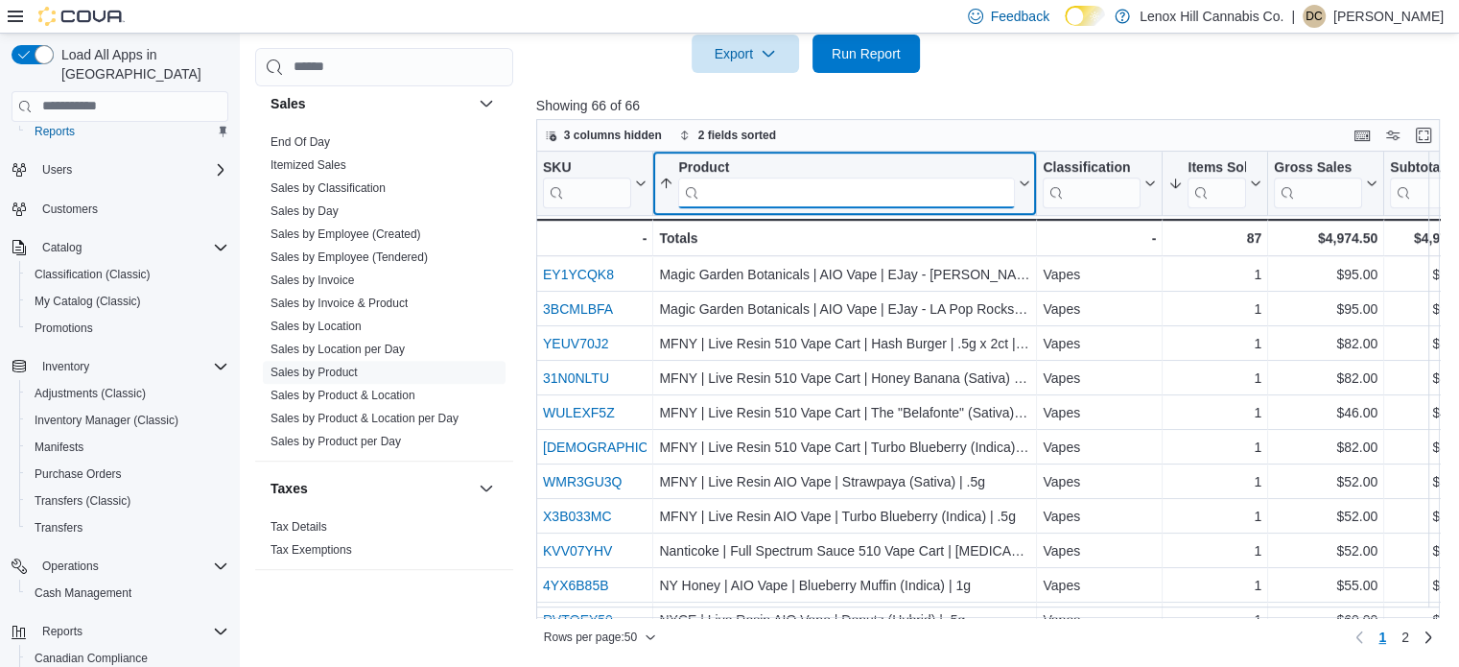
scroll to position [1375, 0]
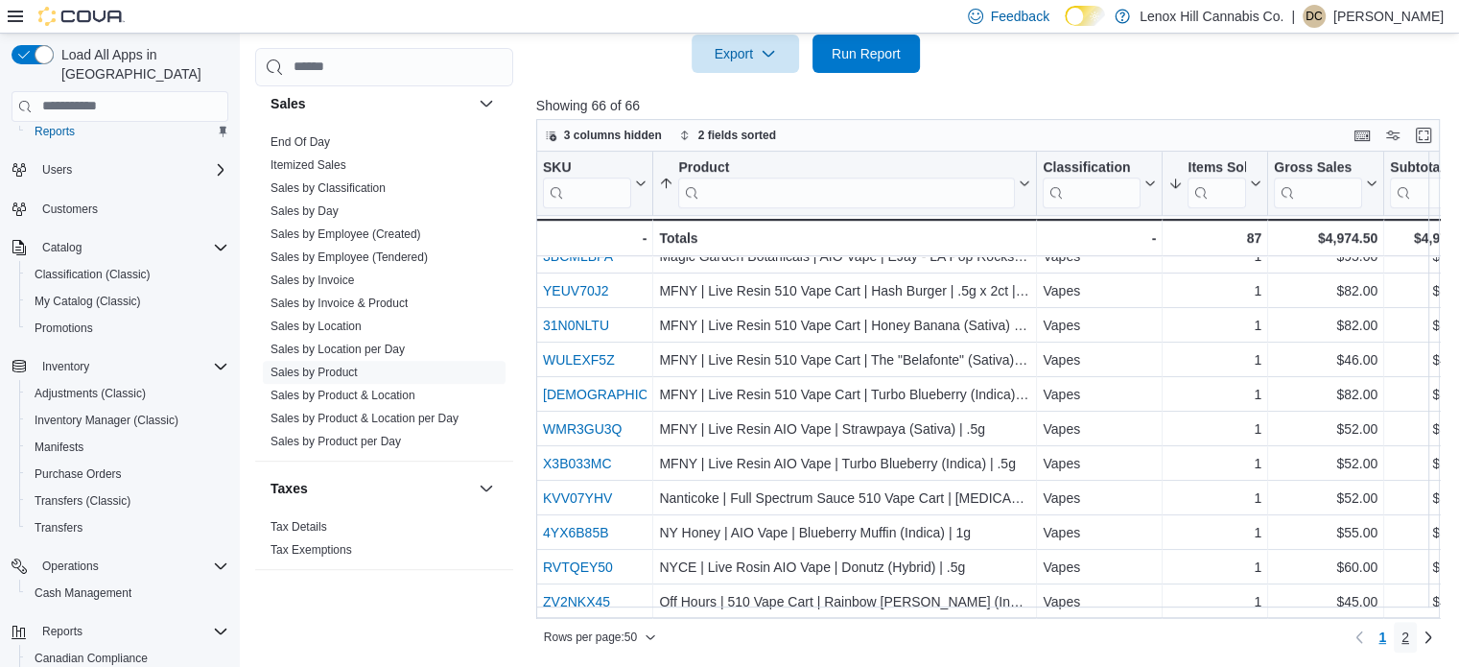
click at [1409, 629] on span "2" at bounding box center [1405, 636] width 8 height 19
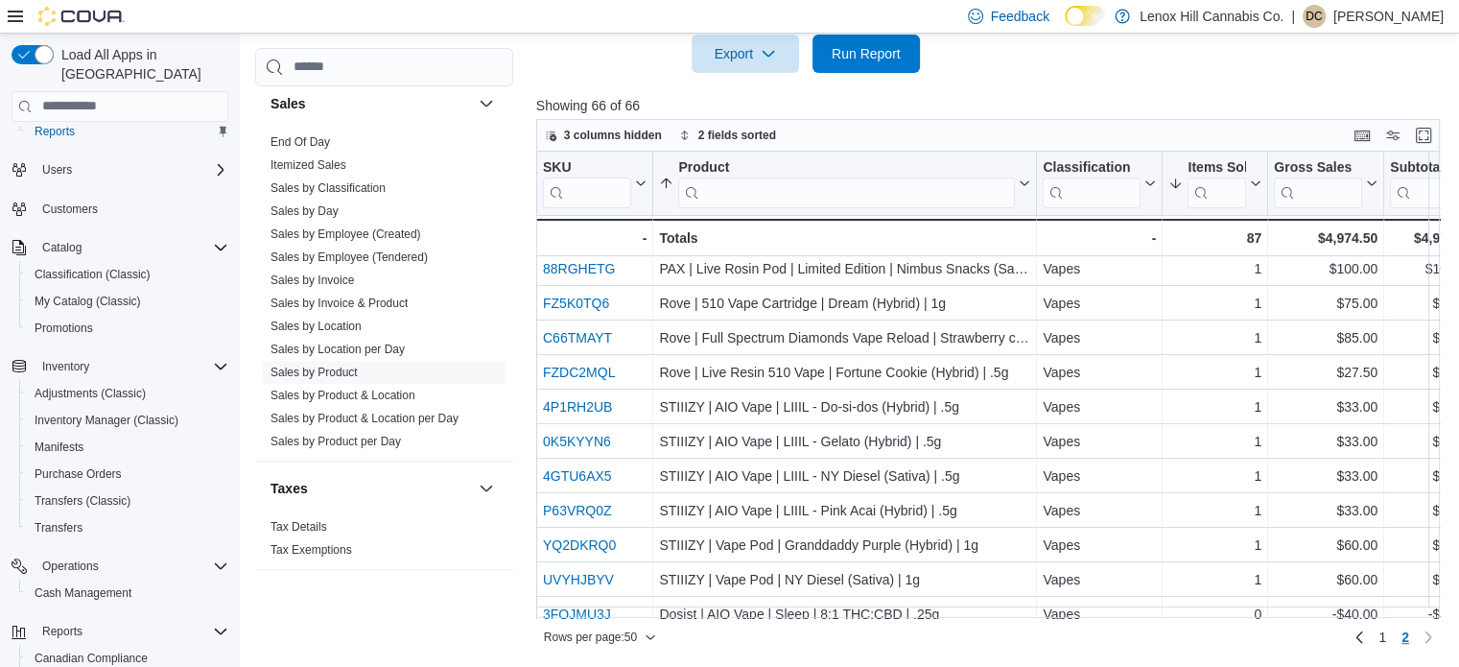
scroll to position [200, 0]
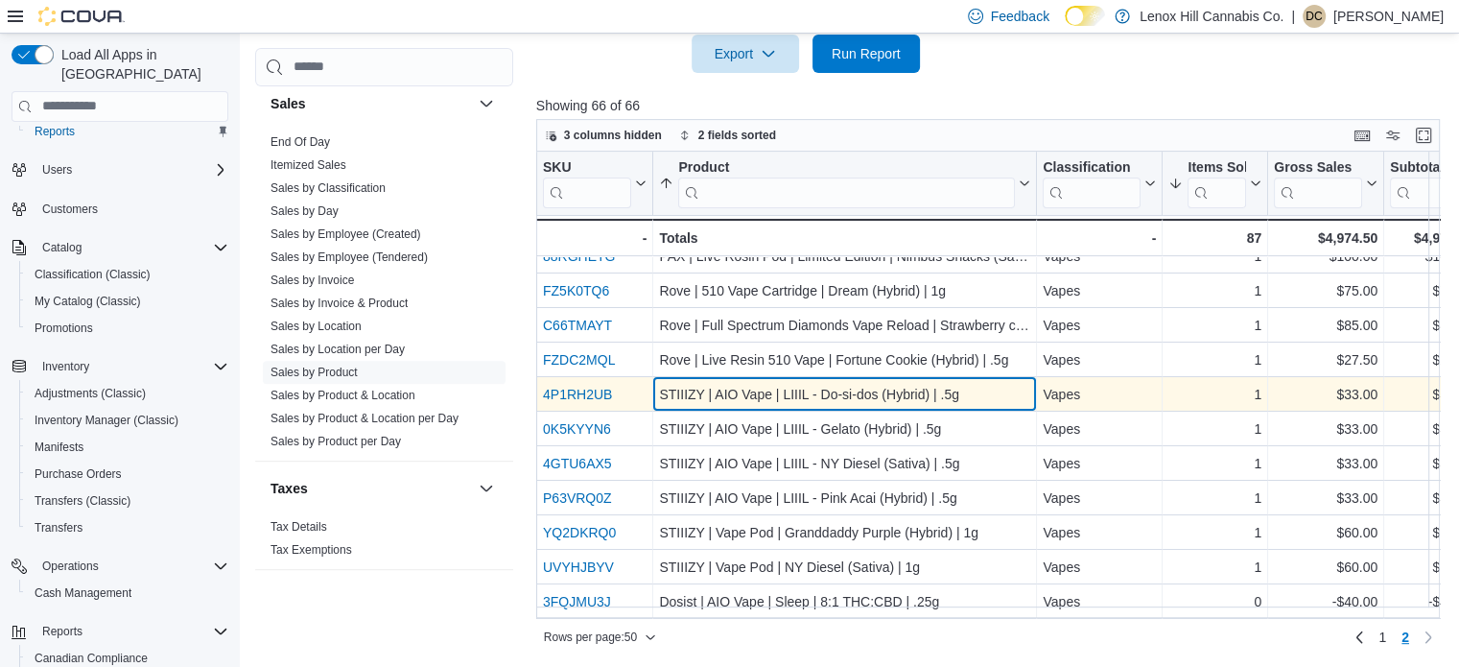
drag, startPoint x: 1146, startPoint y: 423, endPoint x: 1002, endPoint y: 387, distance: 148.4
click at [1002, 387] on div "STIIIZY | AIO Vape | LIIIL - Do-si-dos (Hybrid) | .5g" at bounding box center [844, 394] width 371 height 23
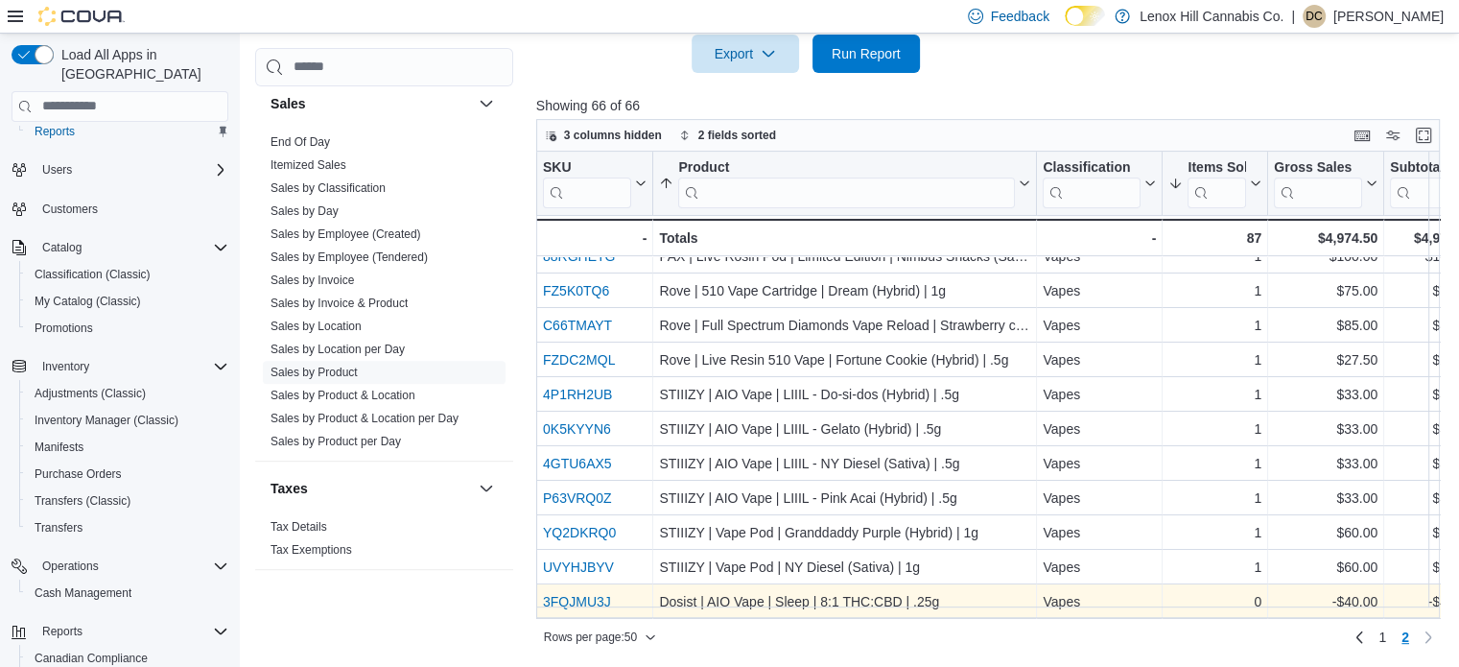
click at [567, 596] on link "3FQJMU3J" at bounding box center [577, 601] width 68 height 15
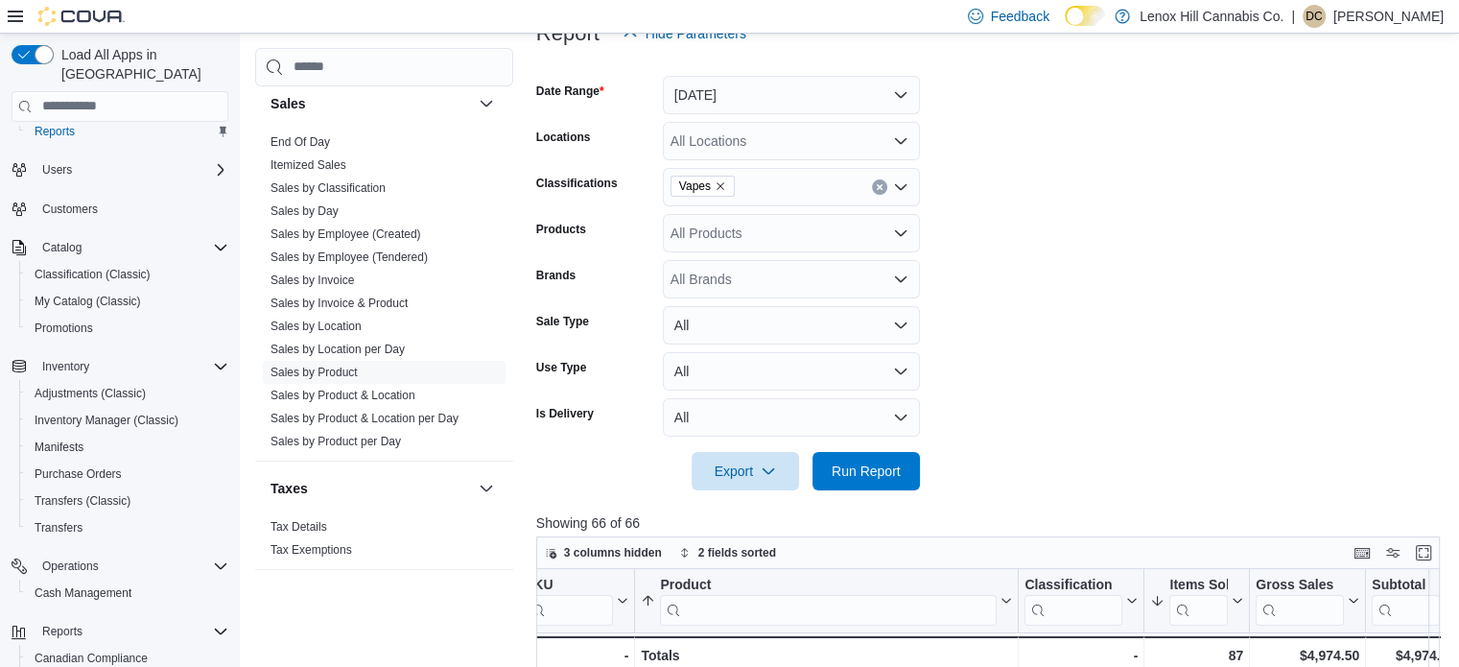
scroll to position [274, 0]
click at [718, 185] on icon "Remove Vapes from selection in this group" at bounding box center [721, 187] width 12 height 12
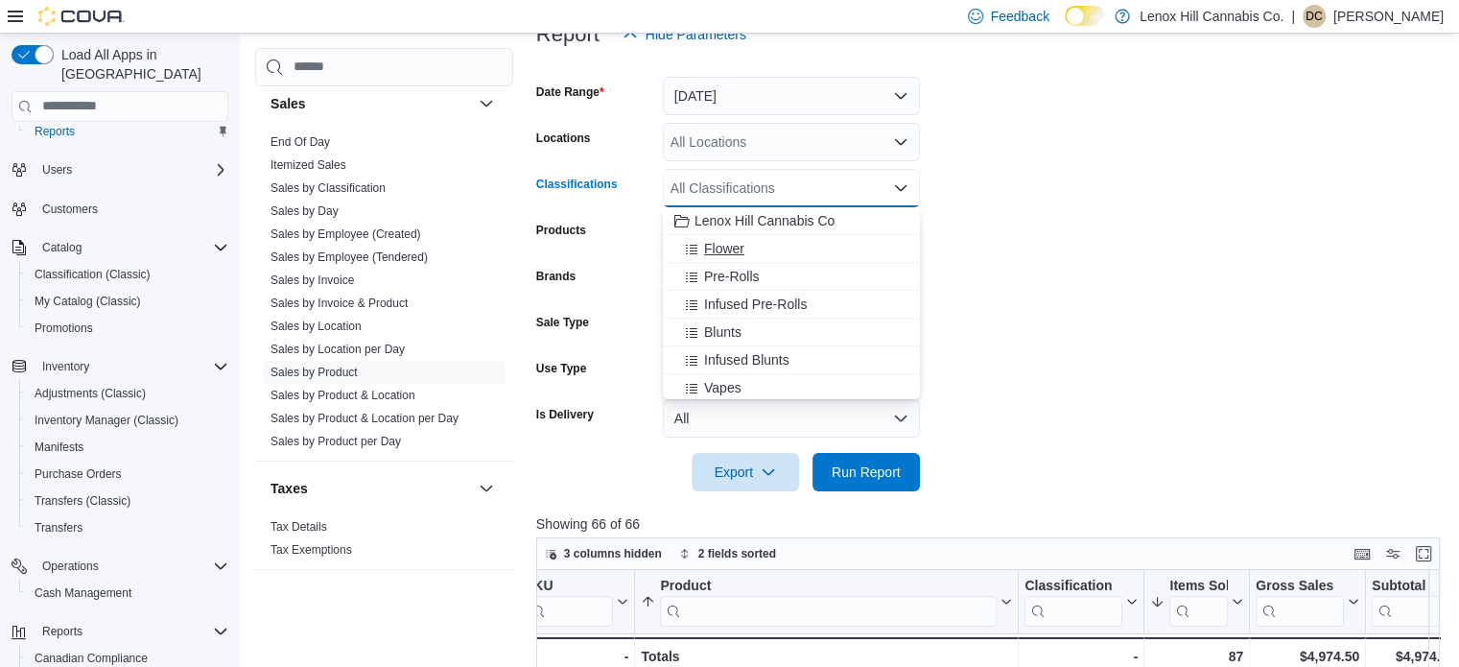
click at [720, 241] on span "Flower" at bounding box center [724, 248] width 40 height 19
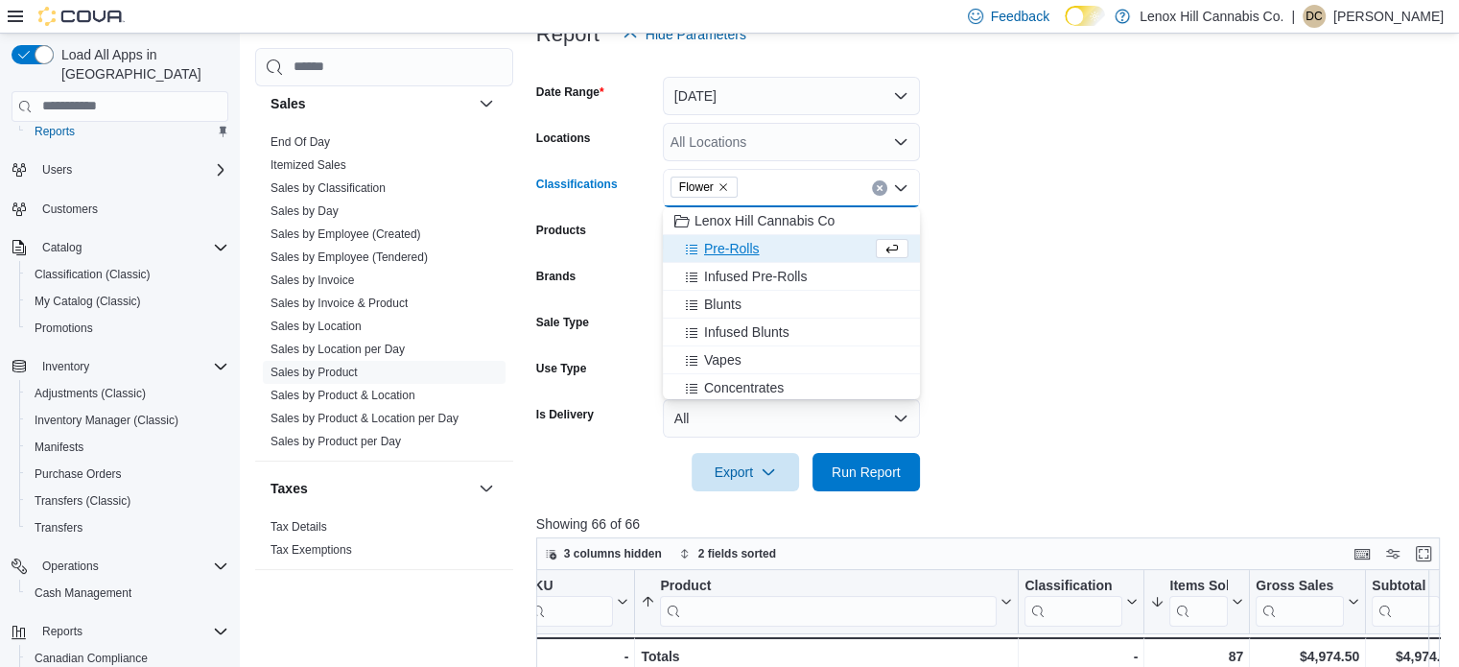
click at [720, 241] on span "Pre-Rolls" at bounding box center [732, 248] width 56 height 19
click at [808, 184] on icon "Remove Pre-Rolls from selection in this group" at bounding box center [811, 187] width 8 height 8
click at [835, 472] on span "Run Report" at bounding box center [866, 470] width 69 height 19
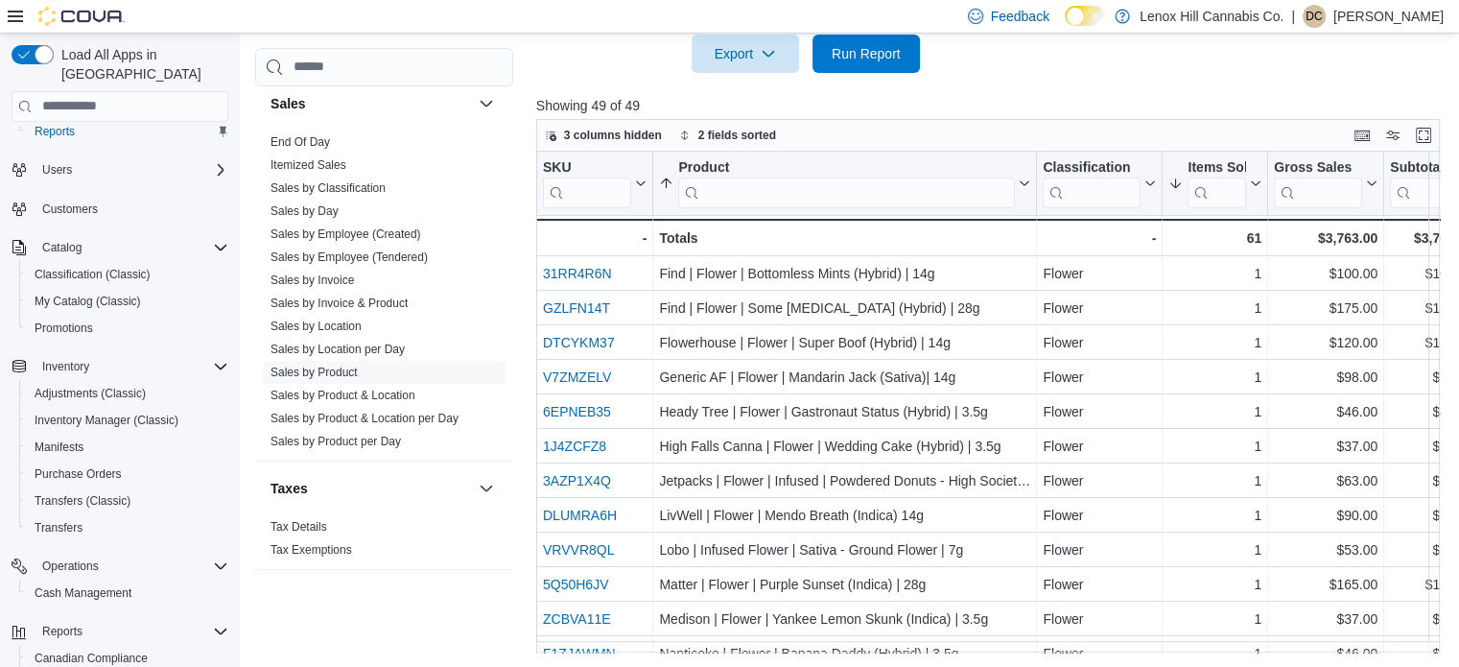
scroll to position [714, 0]
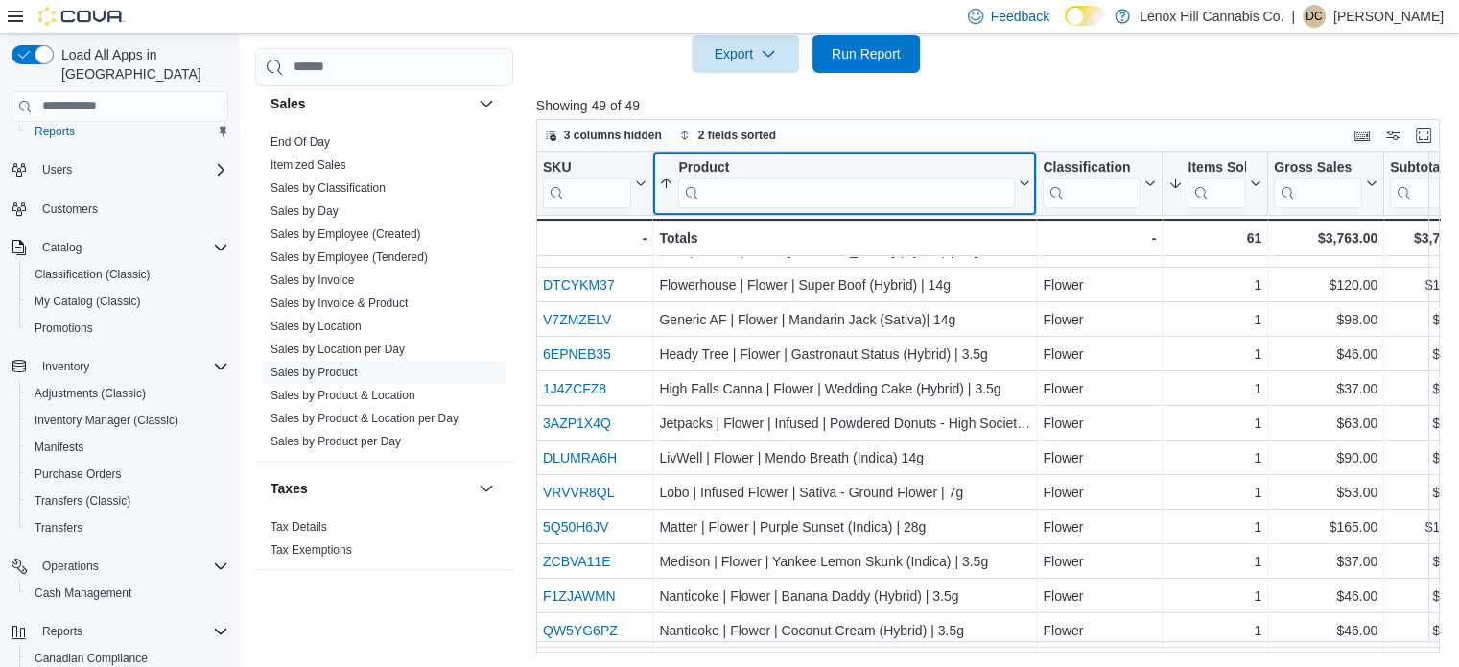
click at [855, 193] on input "search" at bounding box center [846, 191] width 337 height 31
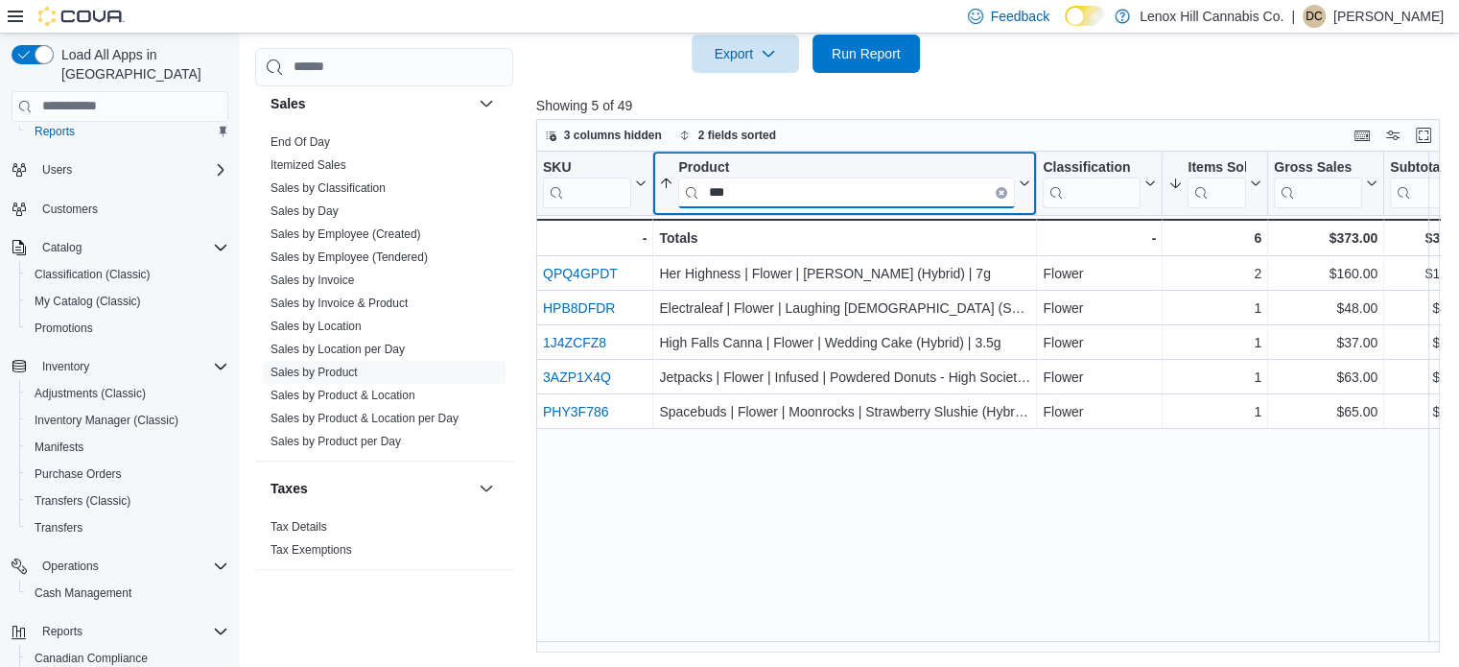
scroll to position [0, 0]
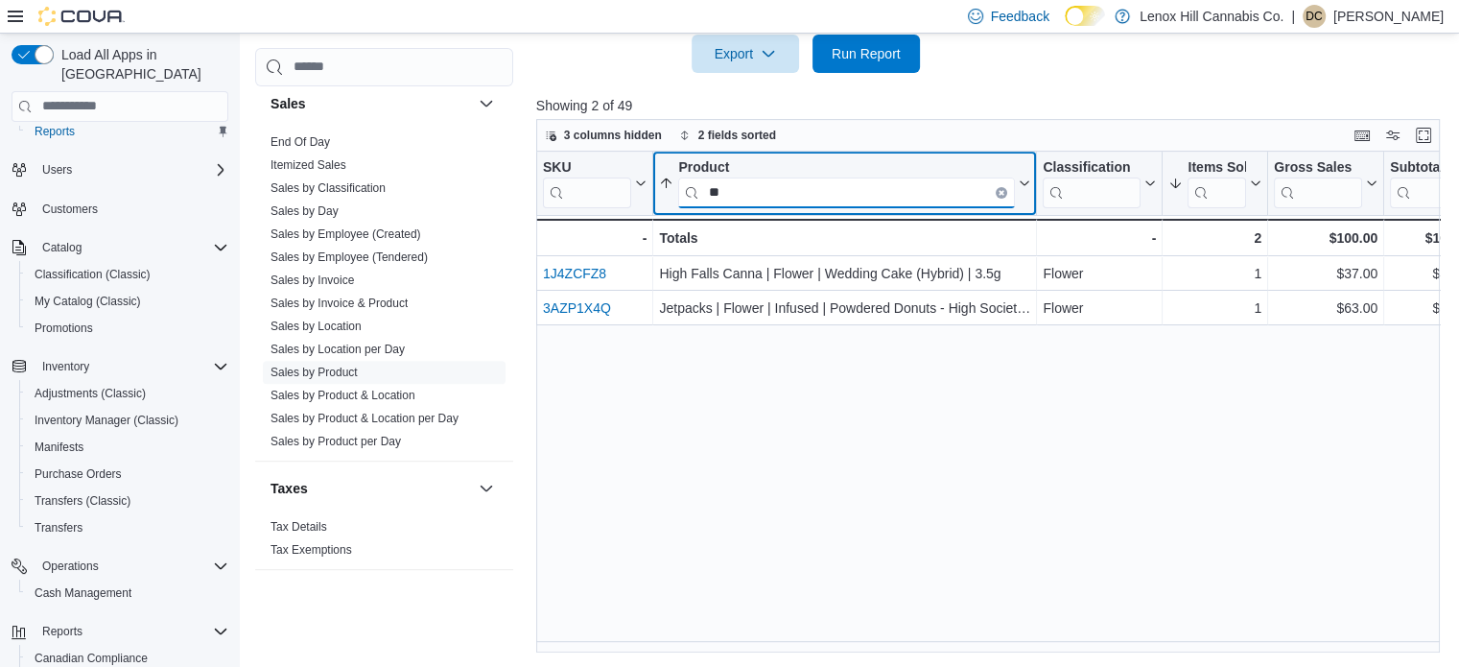
type input "*"
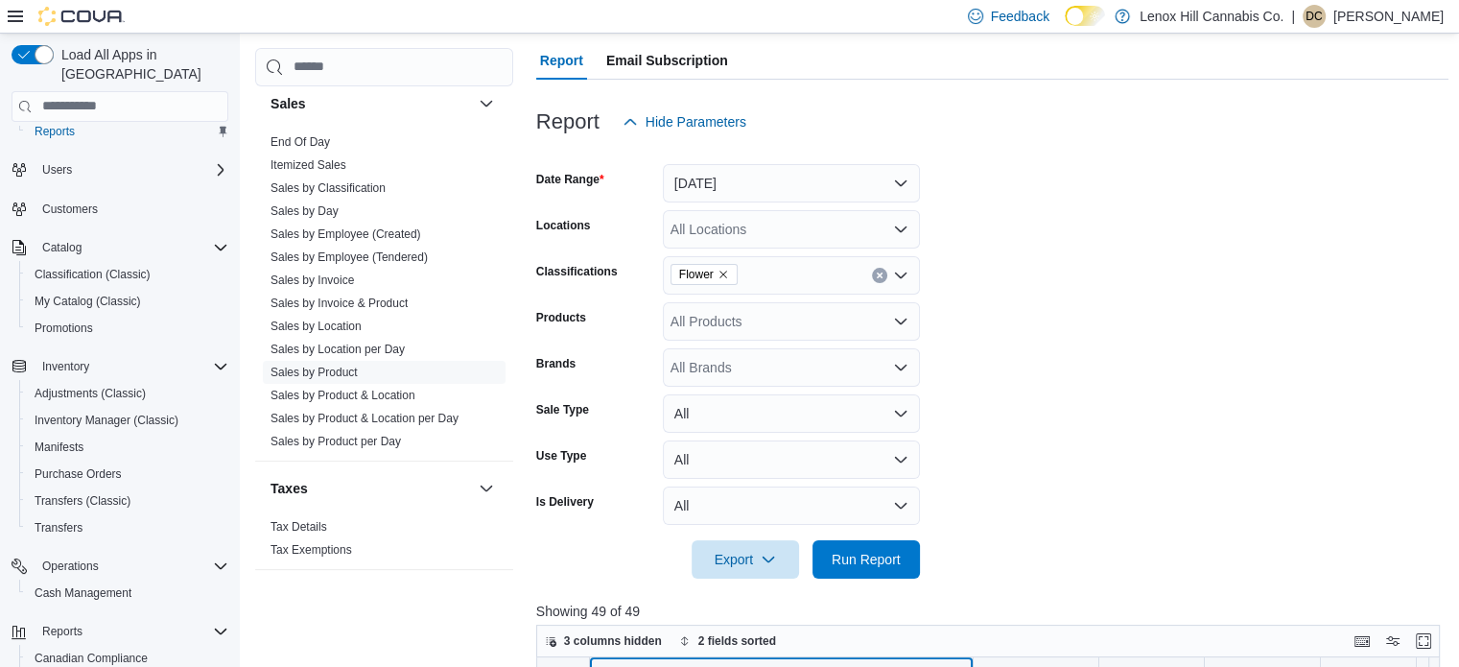
scroll to position [183, 0]
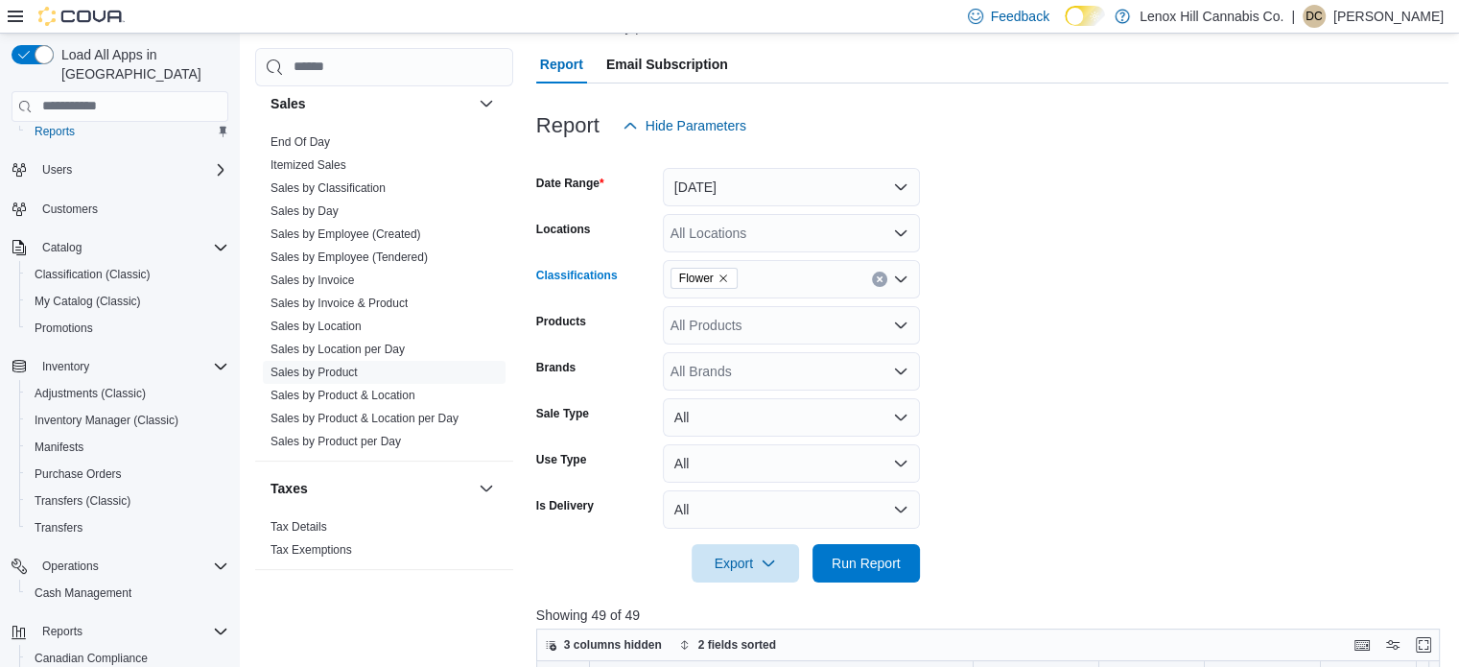
click at [721, 272] on icon "Remove Flower from selection in this group" at bounding box center [723, 278] width 12 height 12
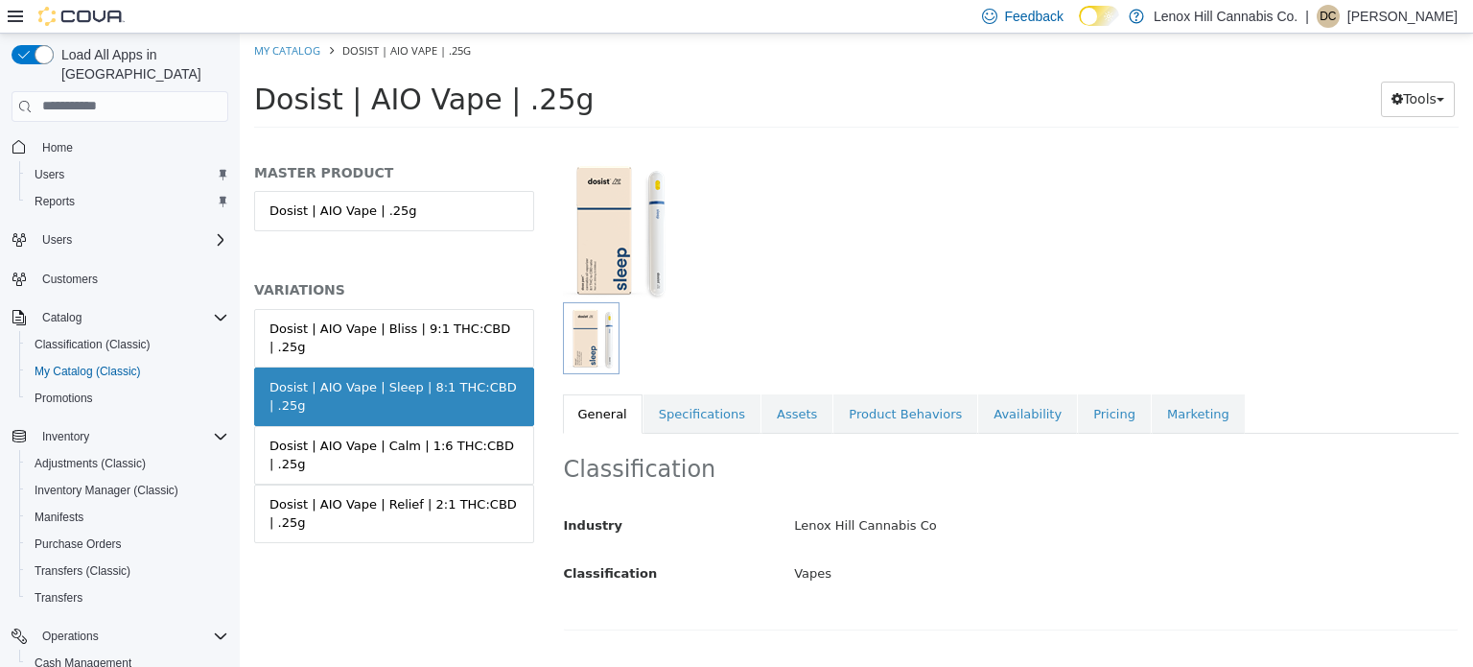
scroll to position [115, 0]
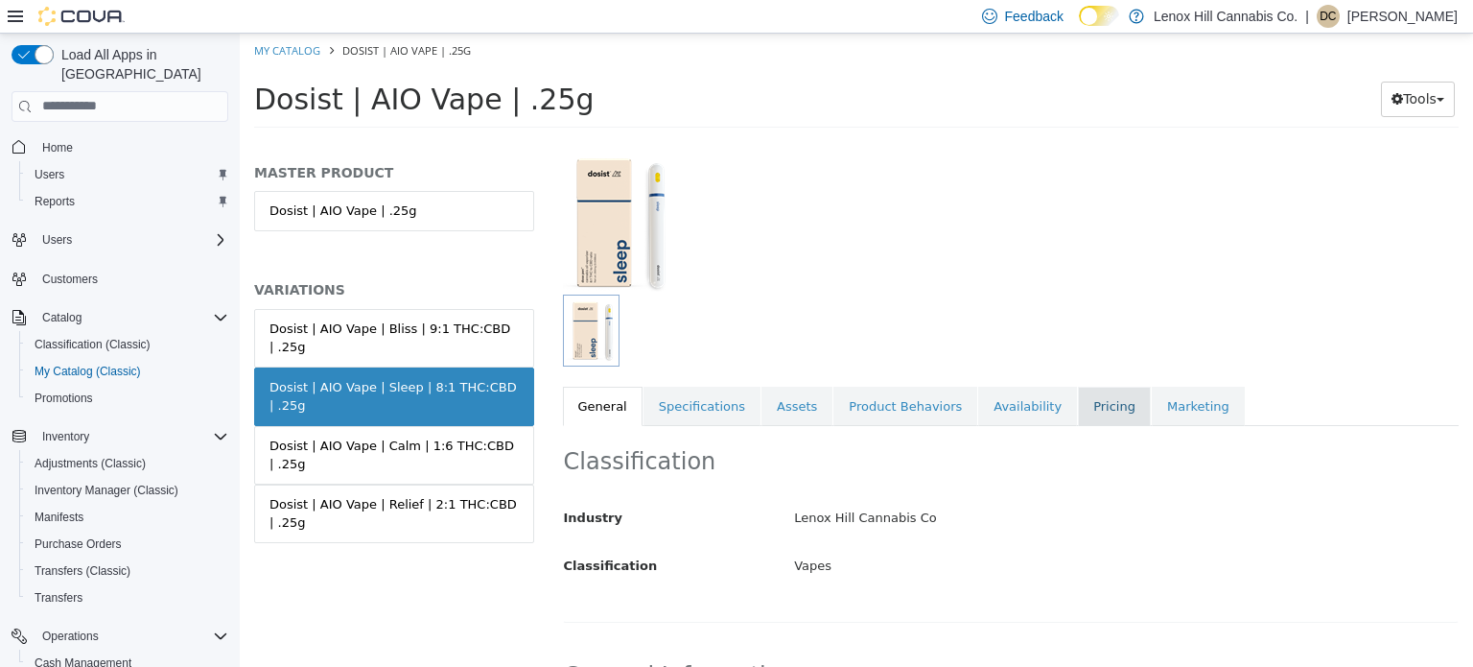
click at [1078, 410] on link "Pricing" at bounding box center [1114, 406] width 73 height 40
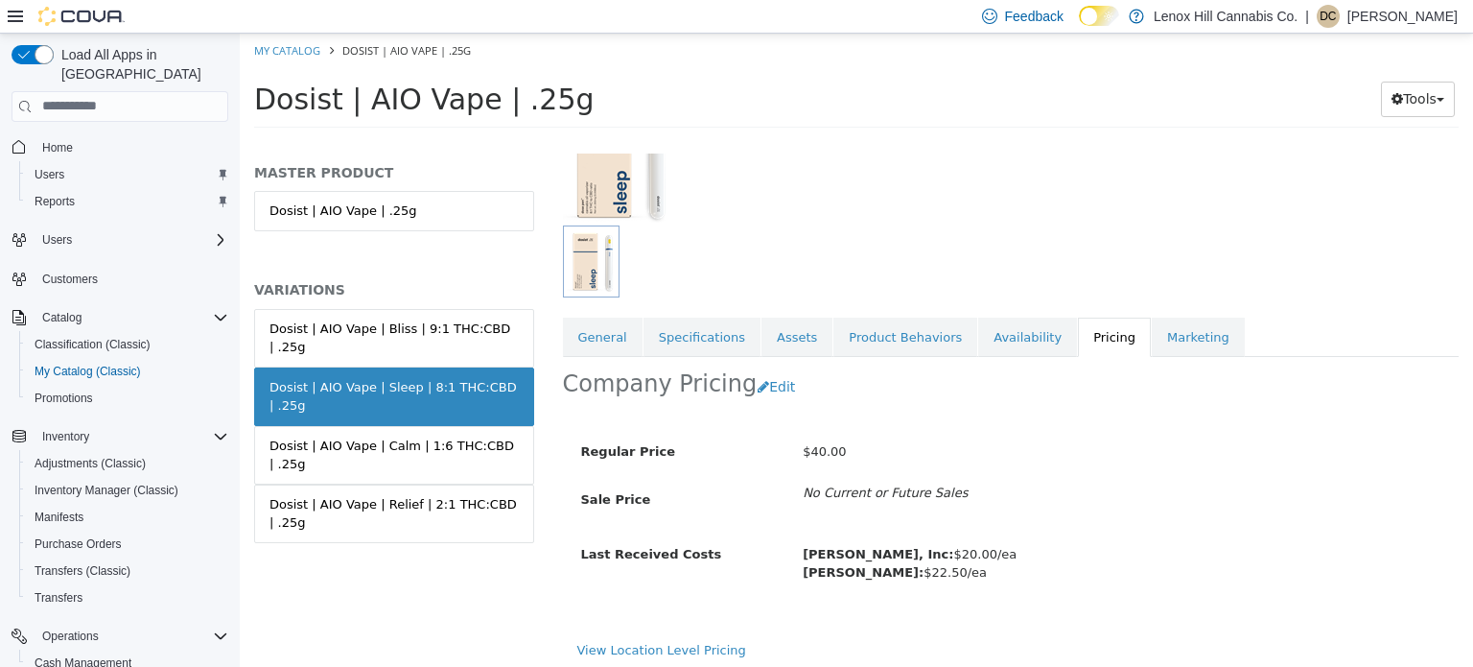
scroll to position [186, 0]
click at [978, 322] on link "Availability" at bounding box center [1027, 335] width 99 height 40
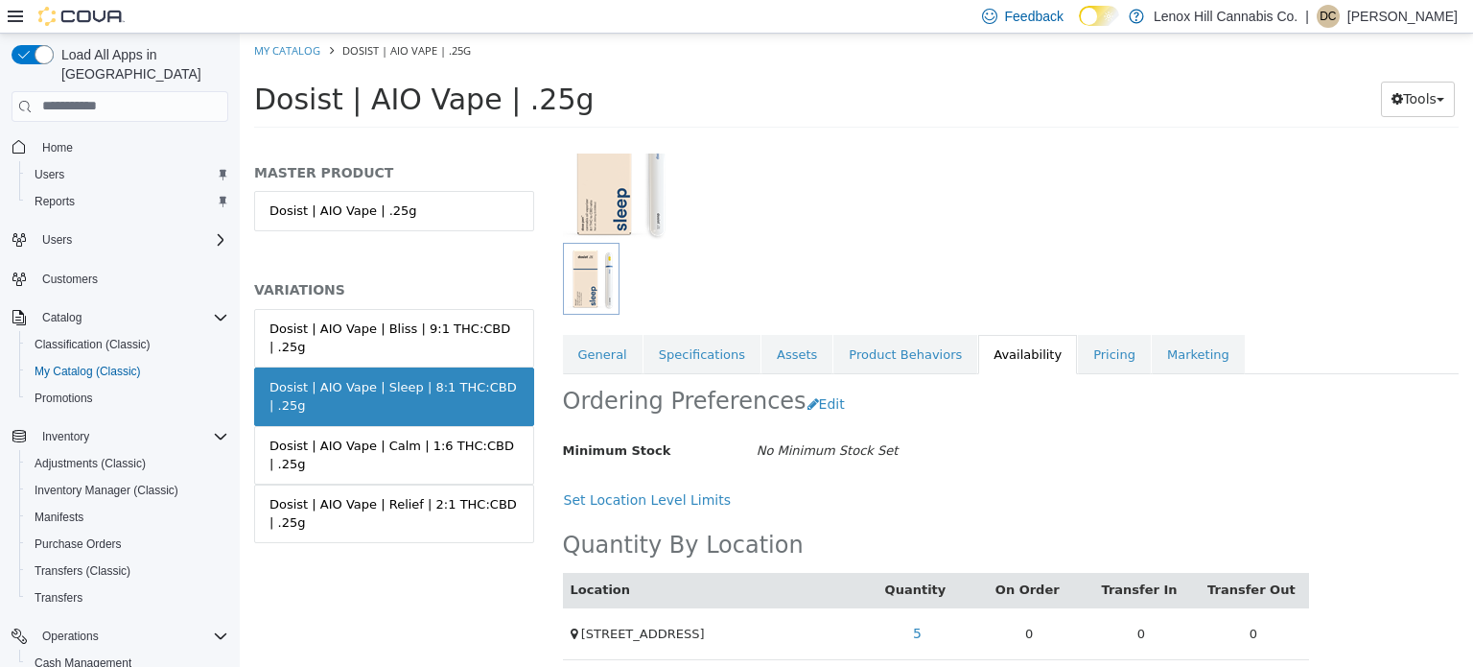
scroll to position [176, 0]
